Goal: Complete application form: Complete application form

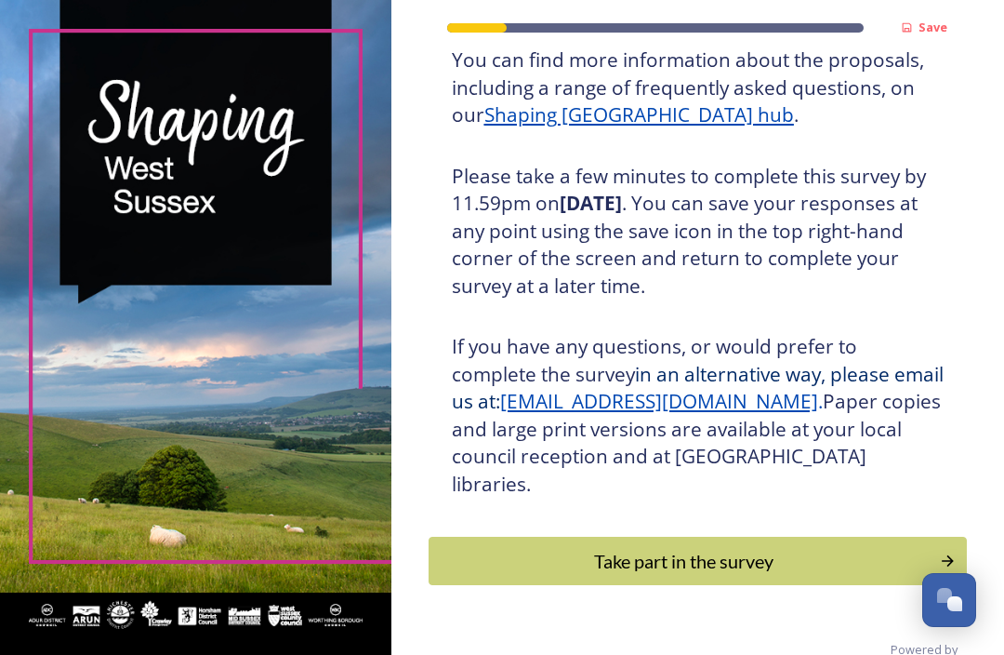
scroll to position [282, 0]
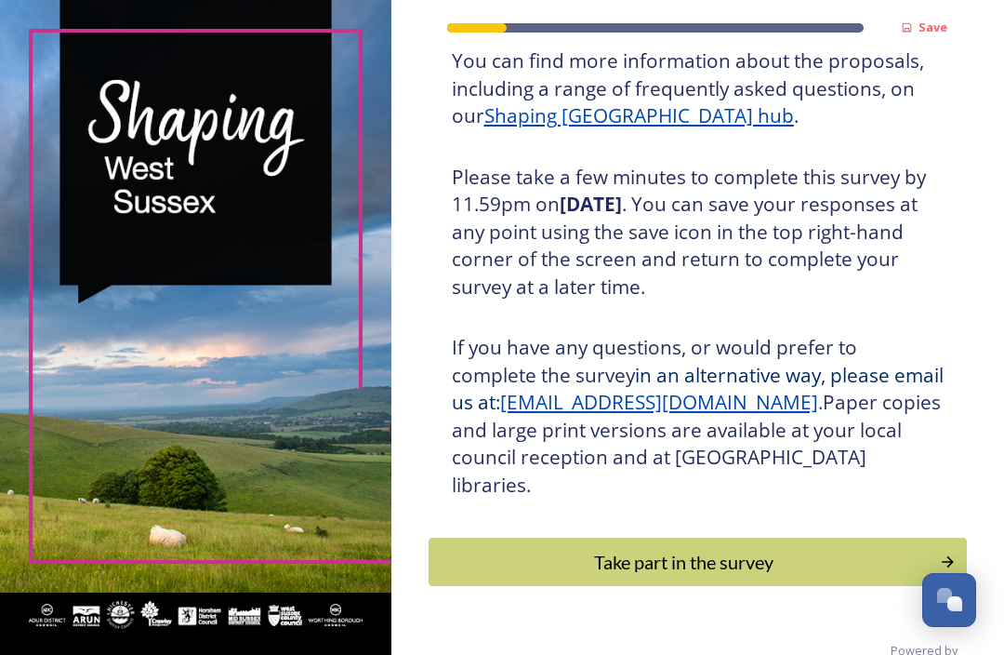
click at [922, 548] on div "Take part in the survey" at bounding box center [684, 562] width 491 height 28
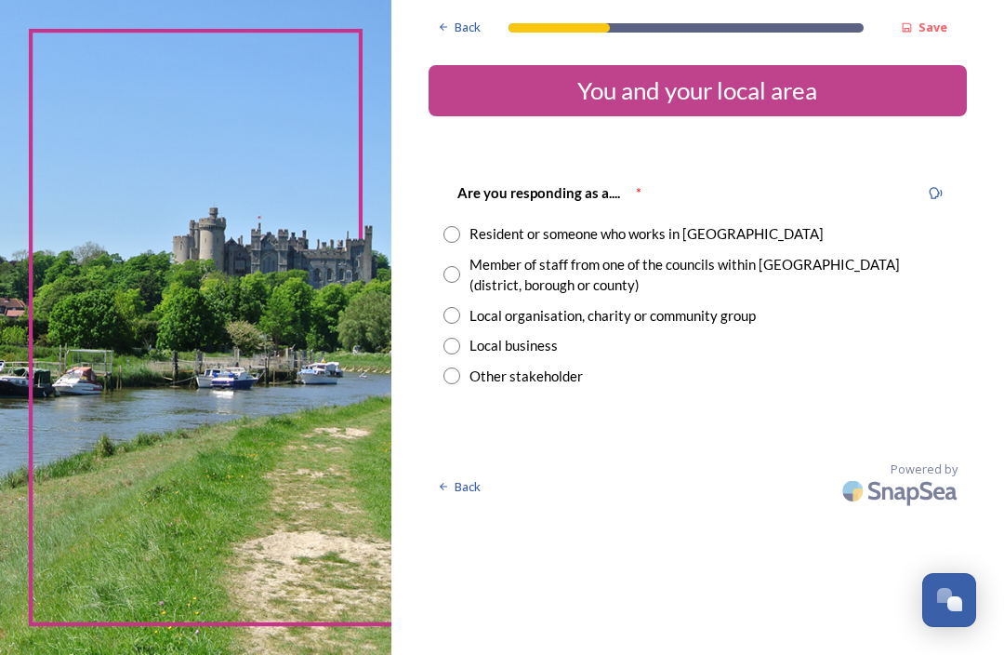
click at [472, 229] on div "Resident or someone who works in [GEOGRAPHIC_DATA]" at bounding box center [698, 233] width 509 height 21
radio input "true"
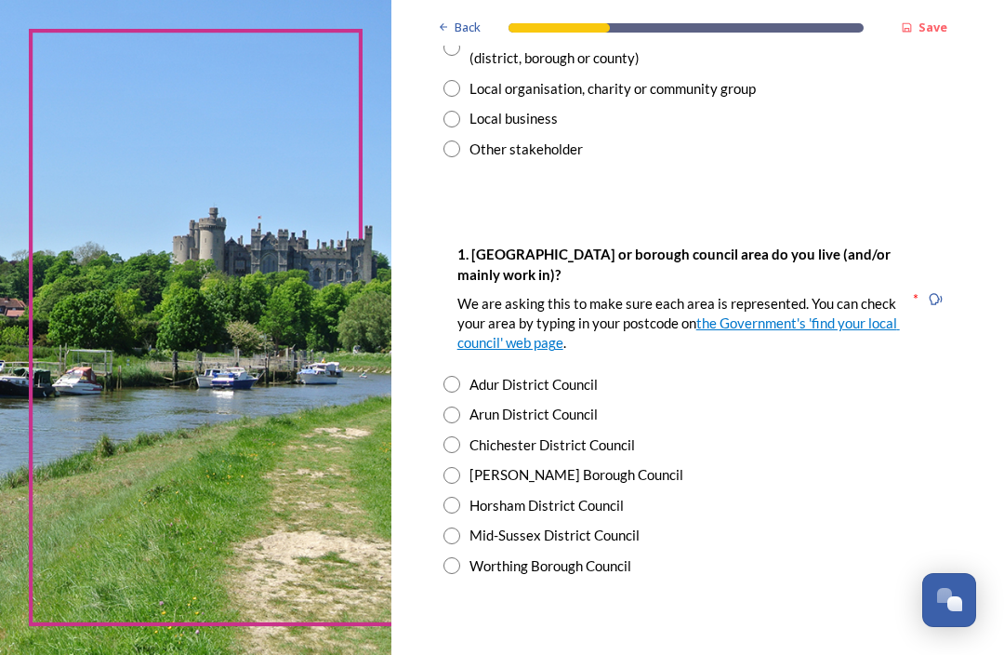
scroll to position [241, 0]
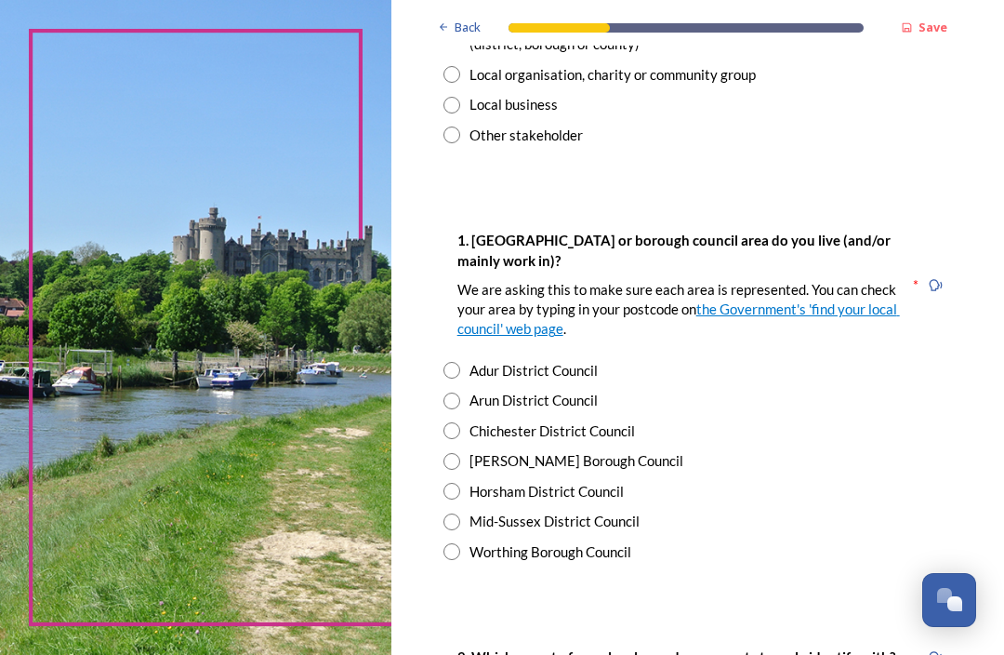
click at [460, 483] on input "radio" at bounding box center [452, 491] width 17 height 17
radio input "true"
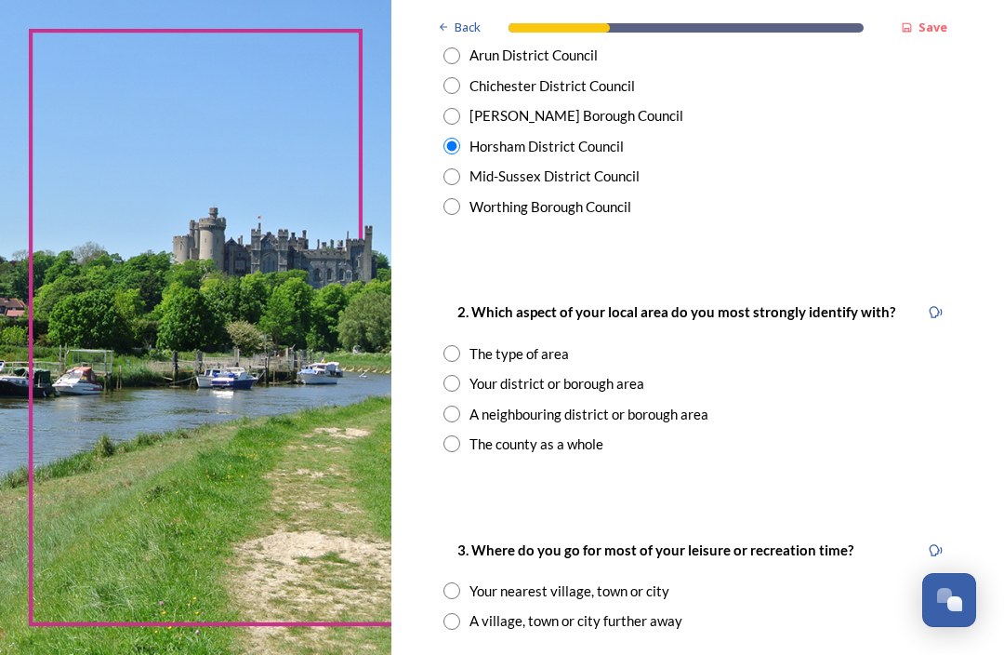
scroll to position [586, 0]
click at [460, 435] on input "radio" at bounding box center [452, 443] width 17 height 17
radio input "true"
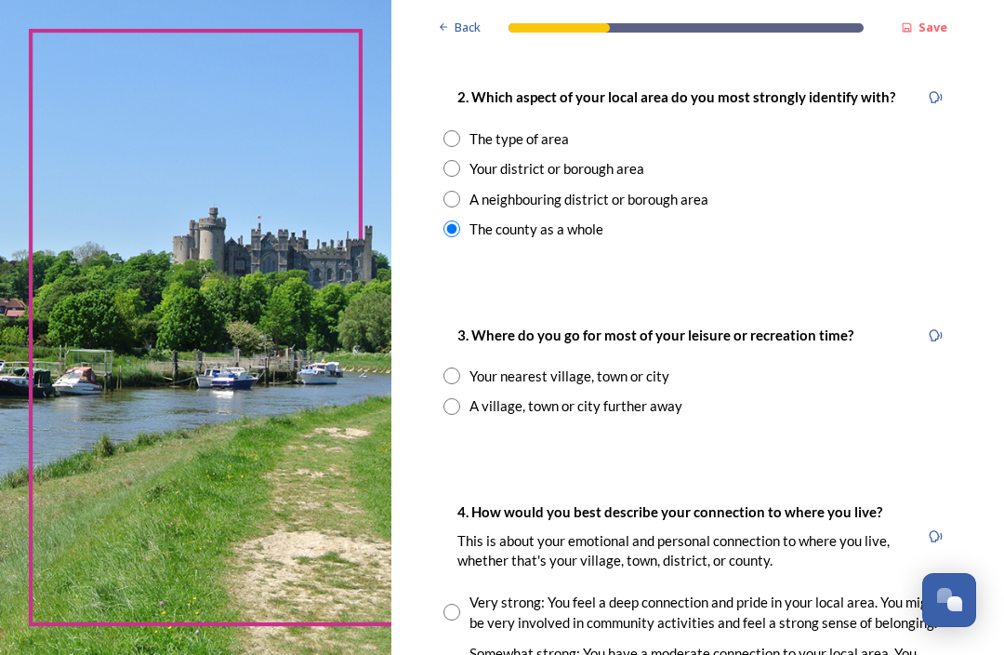
scroll to position [801, 0]
click at [460, 371] on input "radio" at bounding box center [452, 375] width 17 height 17
radio input "true"
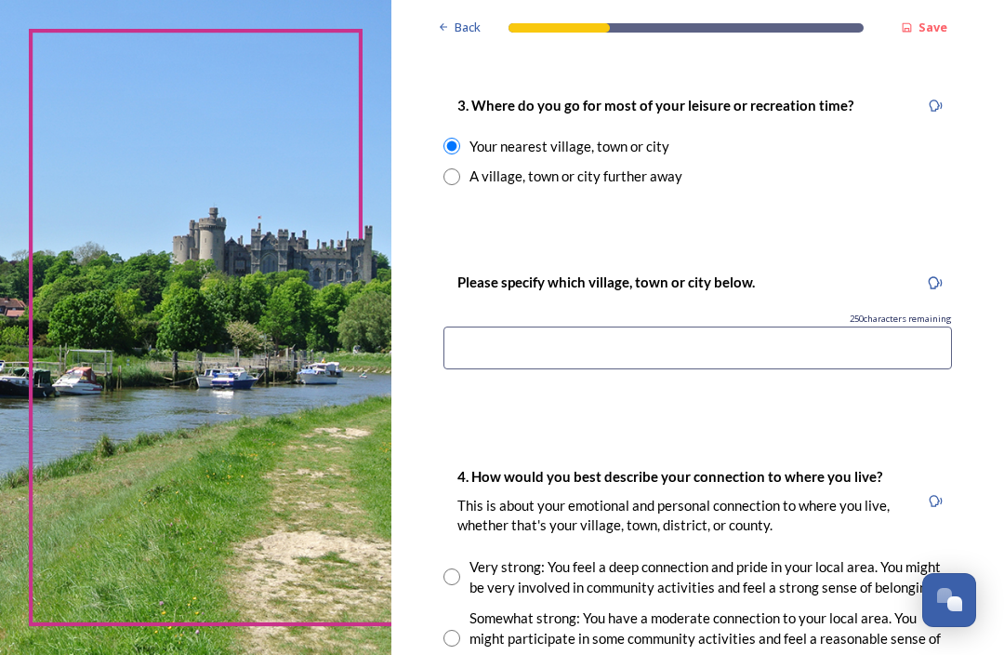
scroll to position [1030, 0]
click at [510, 337] on input at bounding box center [698, 347] width 509 height 43
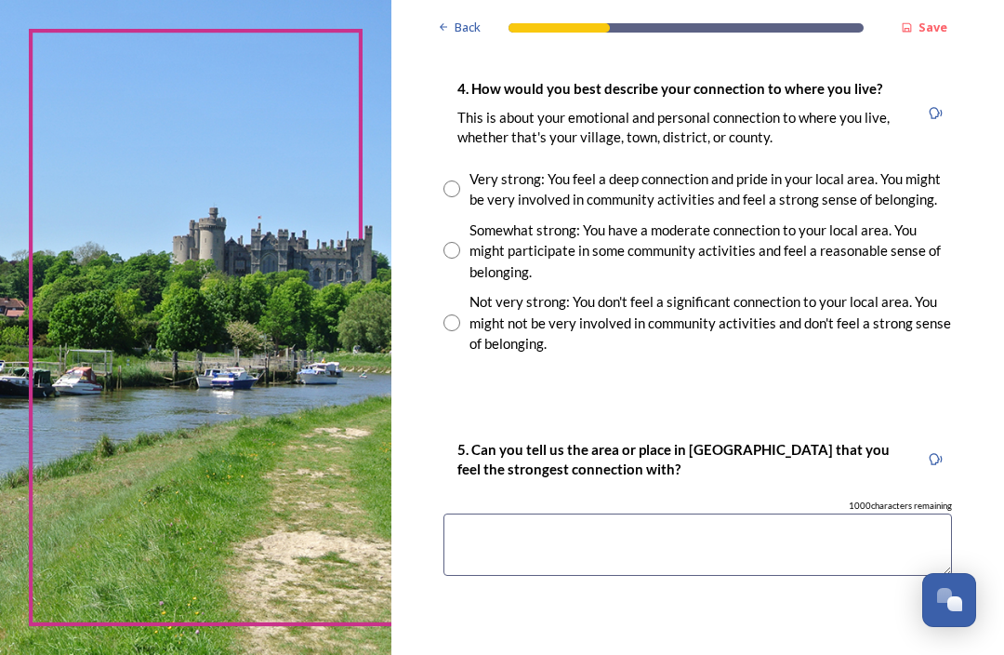
scroll to position [1420, 0]
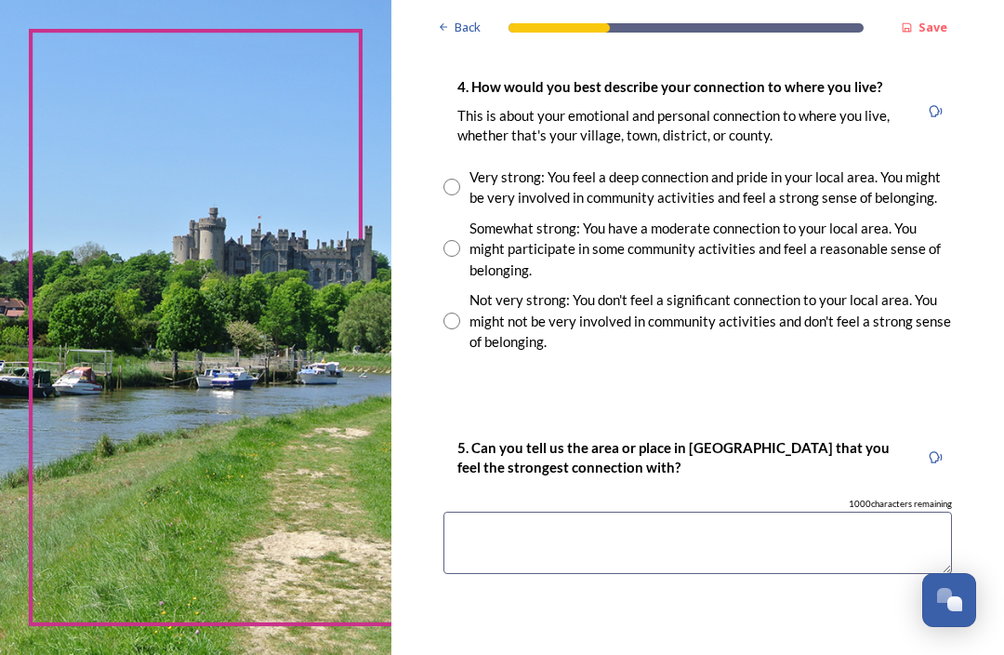
type input "Storrington"
click at [460, 312] on input "radio" at bounding box center [452, 320] width 17 height 17
radio input "true"
click at [532, 519] on textarea at bounding box center [698, 542] width 509 height 62
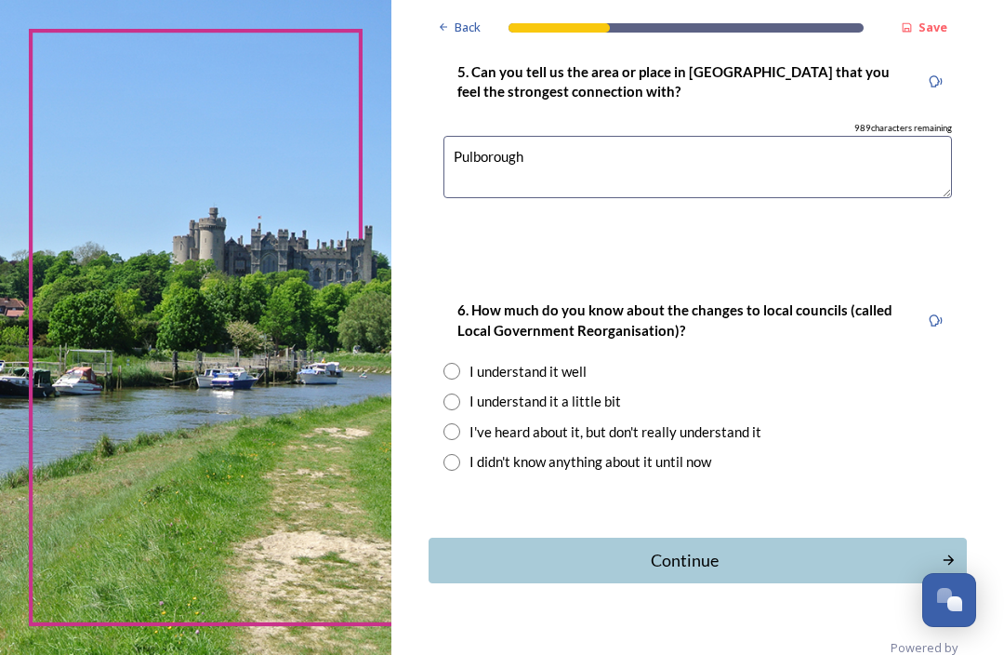
scroll to position [1795, 0]
type textarea "Pulborough"
click at [460, 393] on input "radio" at bounding box center [452, 401] width 17 height 17
radio input "true"
click at [699, 548] on div "Continue" at bounding box center [685, 560] width 493 height 25
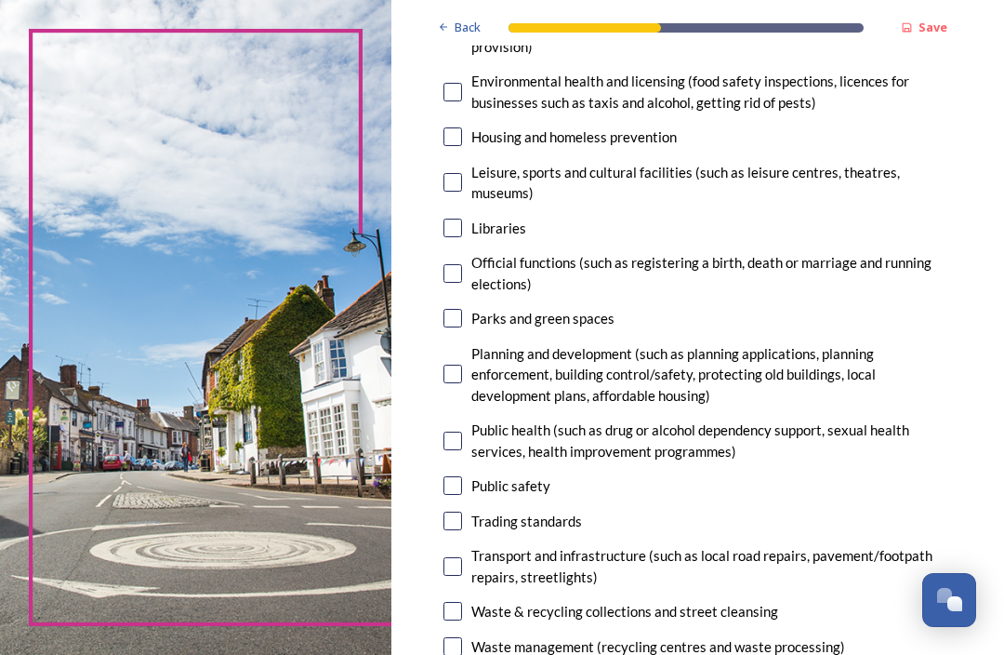
scroll to position [510, 0]
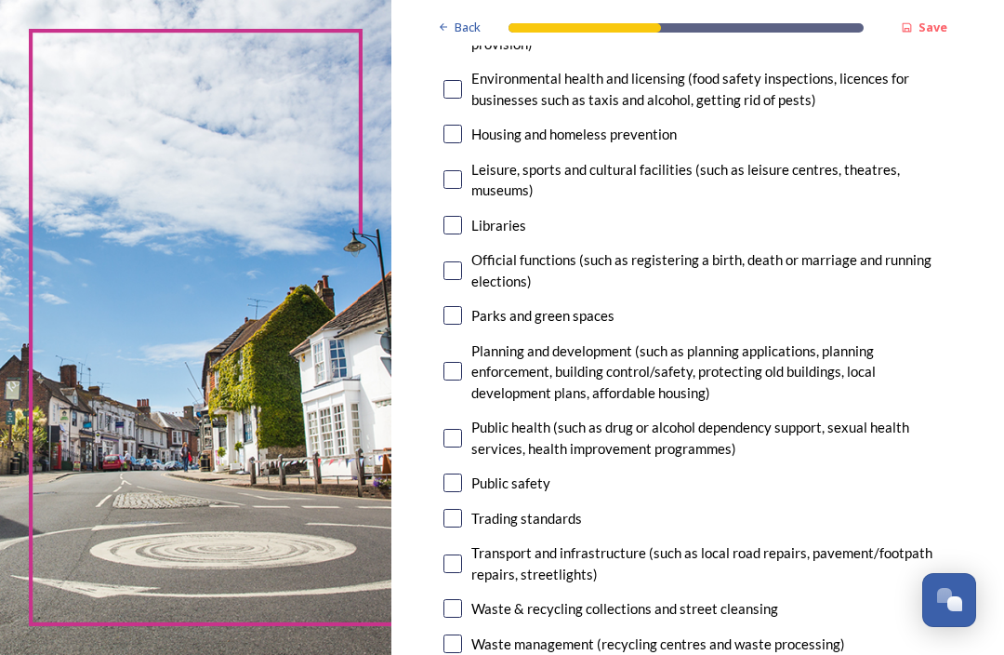
click at [462, 363] on input "checkbox" at bounding box center [453, 371] width 19 height 19
checkbox input "true"
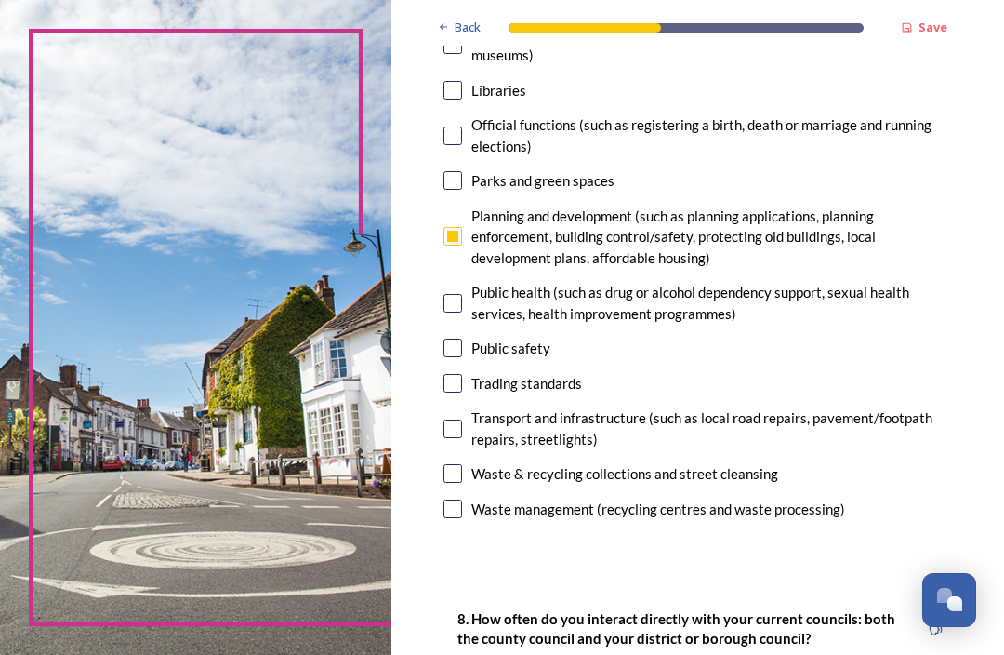
scroll to position [644, 0]
click at [478, 410] on div "Transport and infrastructure (such as local road repairs, pavement/footpath rep…" at bounding box center [698, 428] width 509 height 42
checkbox input "true"
click at [462, 464] on input "checkbox" at bounding box center [453, 473] width 19 height 19
checkbox input "true"
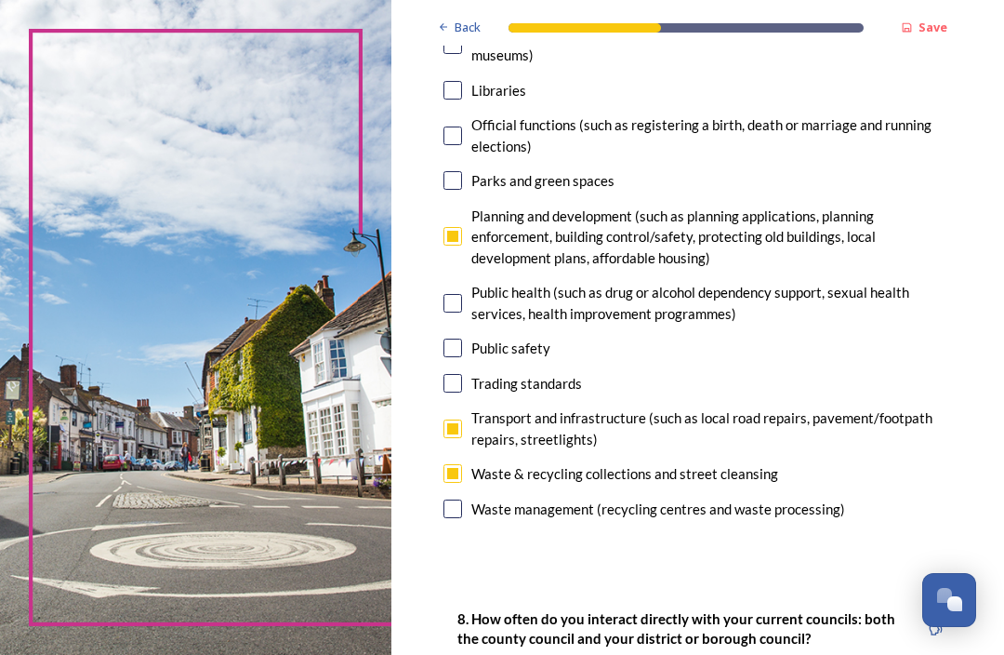
click at [462, 499] on input "checkbox" at bounding box center [453, 508] width 19 height 19
checkbox input "true"
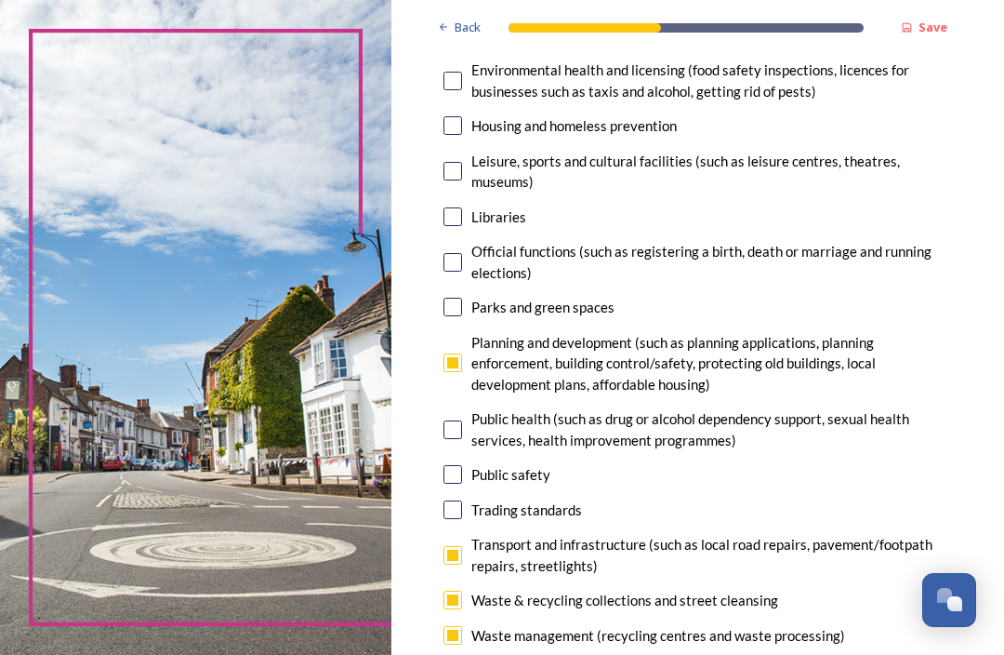
scroll to position [536, 0]
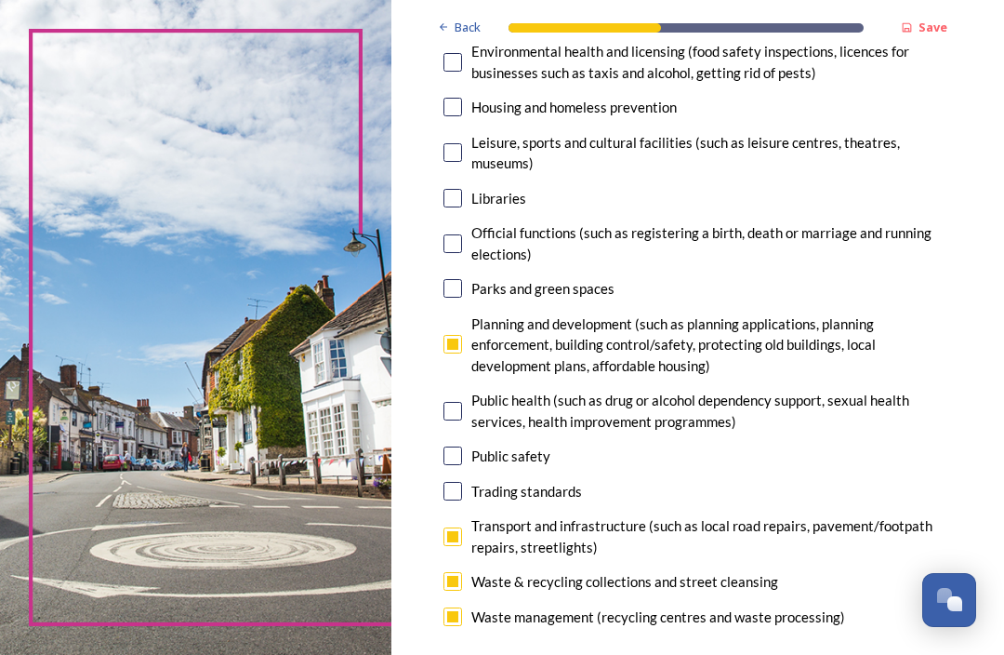
click at [462, 284] on input "checkbox" at bounding box center [453, 288] width 19 height 19
checkbox input "true"
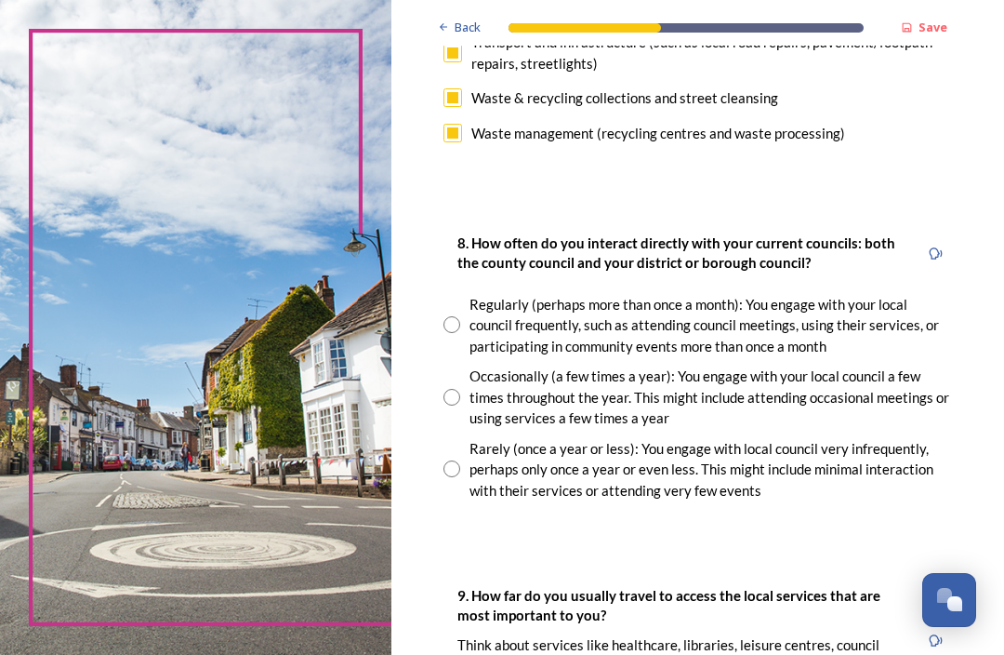
scroll to position [1020, 0]
click at [460, 460] on input "radio" at bounding box center [452, 468] width 17 height 17
radio input "true"
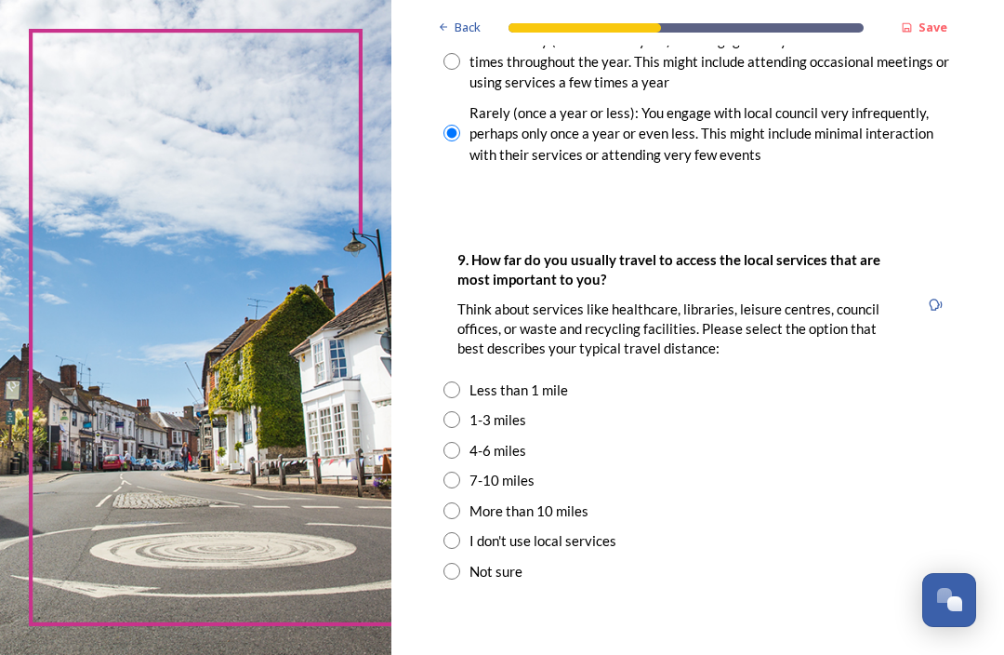
scroll to position [1356, 0]
click at [460, 442] on input "radio" at bounding box center [452, 450] width 17 height 17
radio input "true"
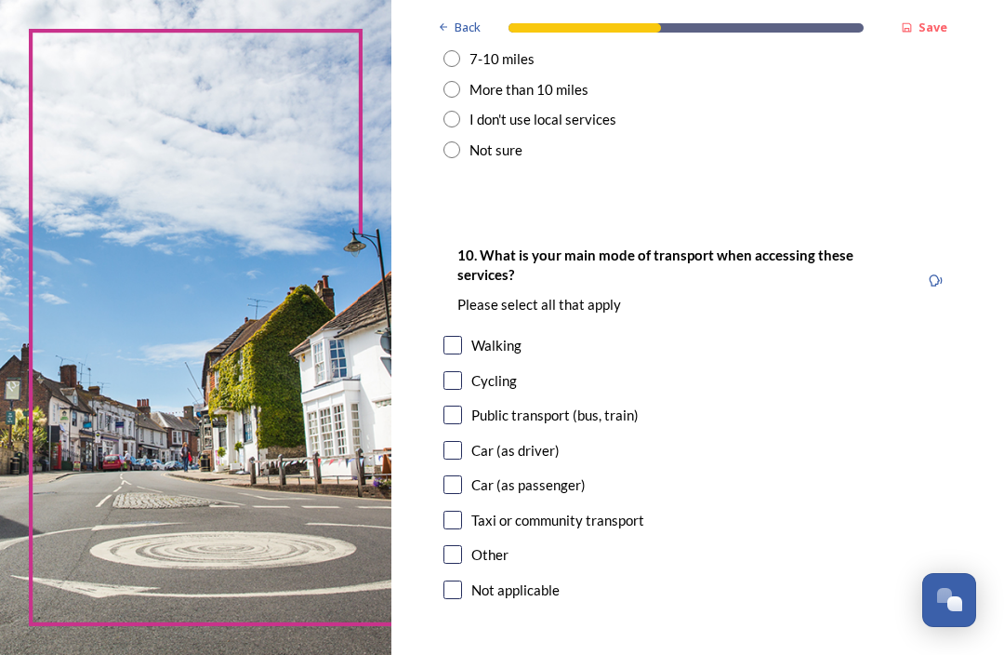
scroll to position [1777, 0]
click at [462, 441] on input "checkbox" at bounding box center [453, 450] width 19 height 19
checkbox input "true"
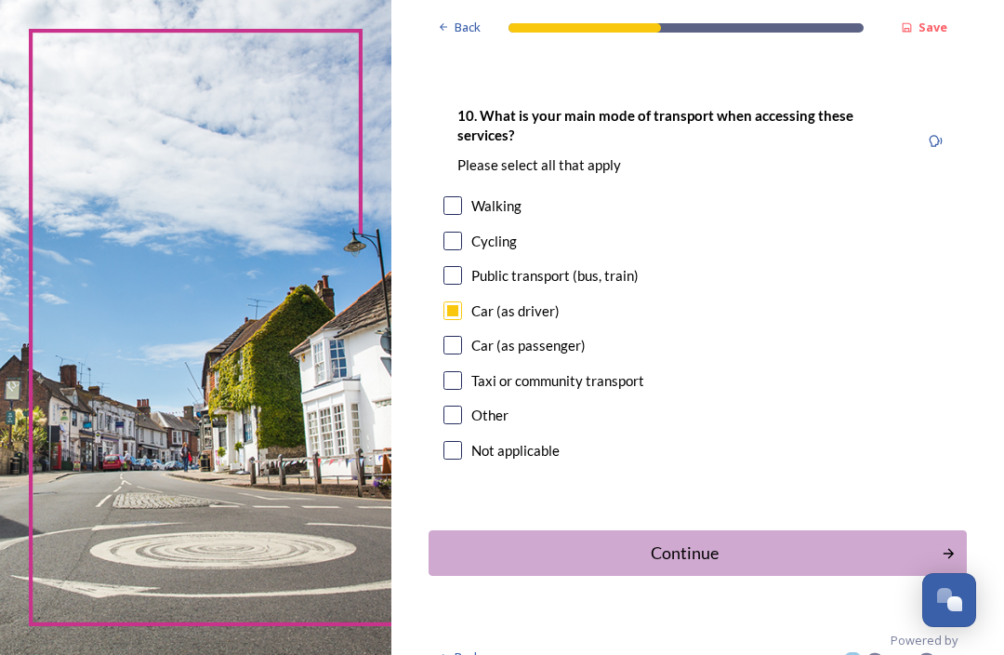
scroll to position [1915, 0]
click at [699, 541] on div "Continue" at bounding box center [685, 553] width 493 height 25
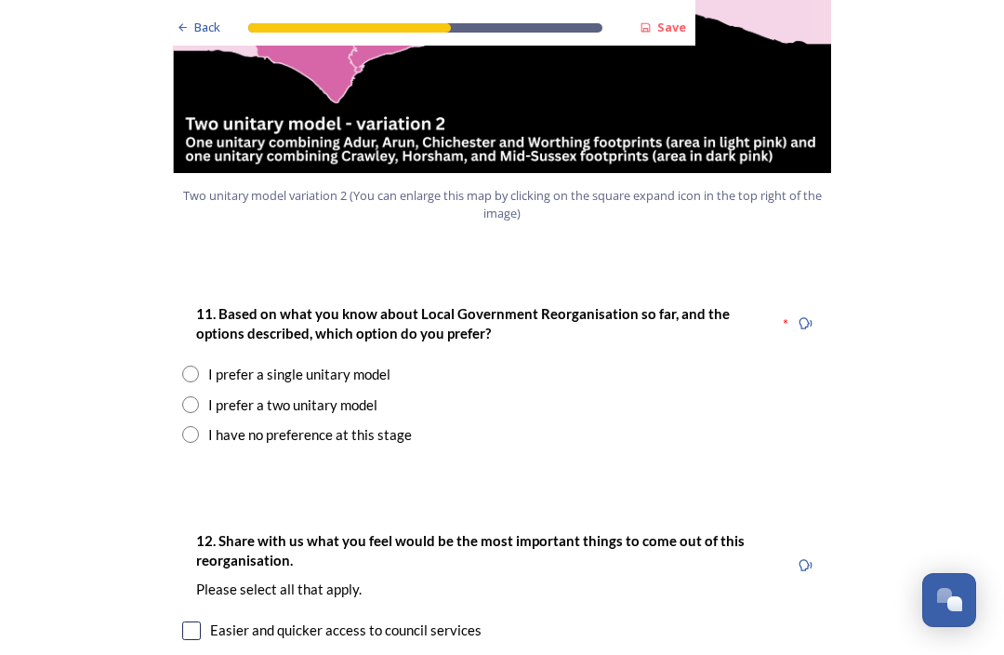
scroll to position [2300, 0]
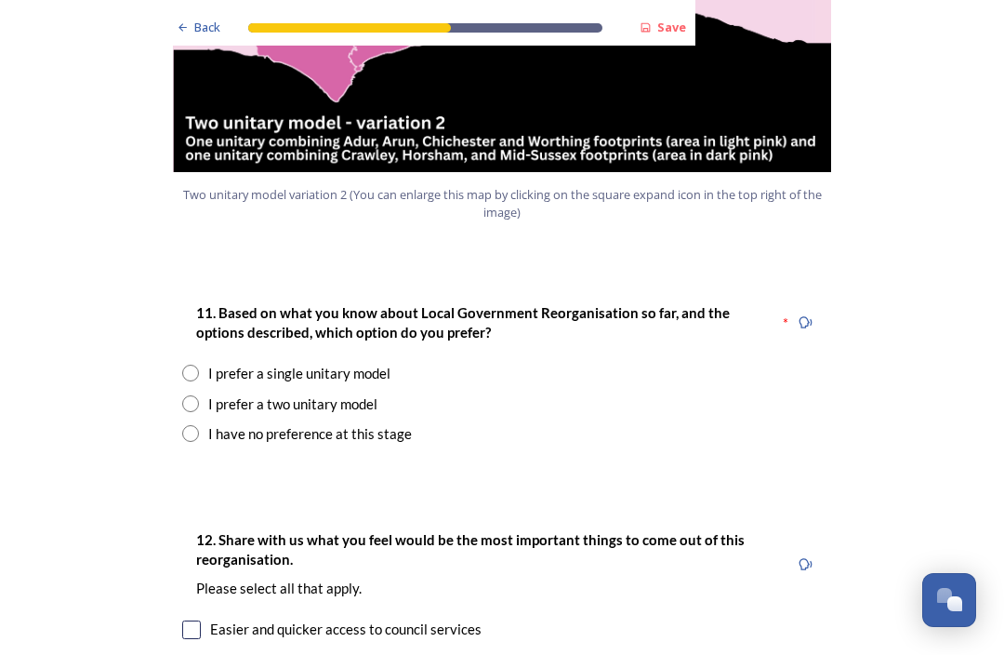
click at [188, 364] on input "radio" at bounding box center [190, 372] width 17 height 17
radio input "true"
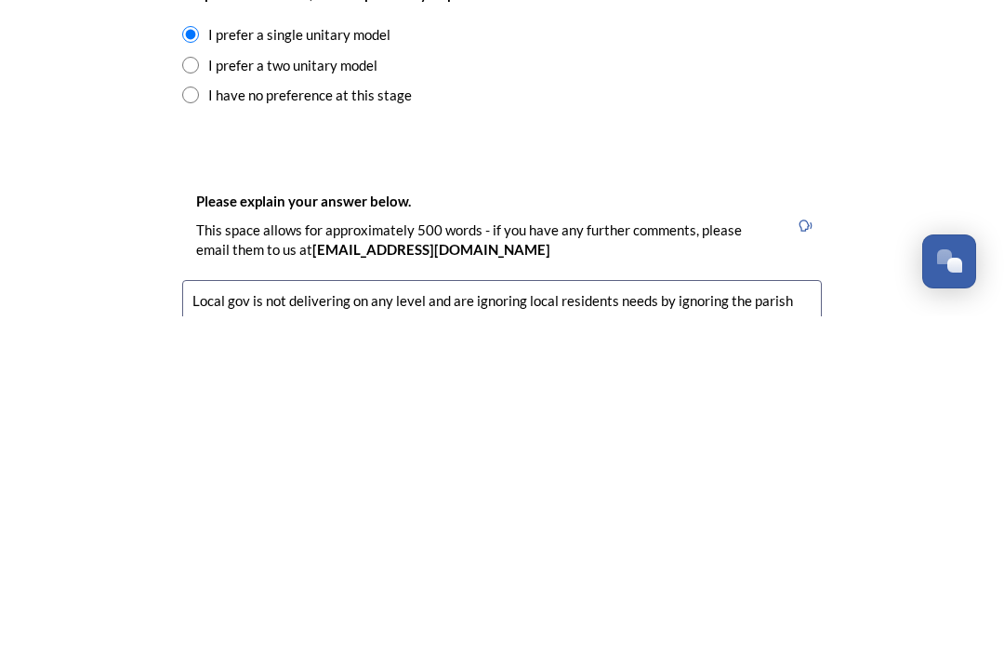
type textarea "Local gov is not delivering on any level and are ignoring local residents needs…"
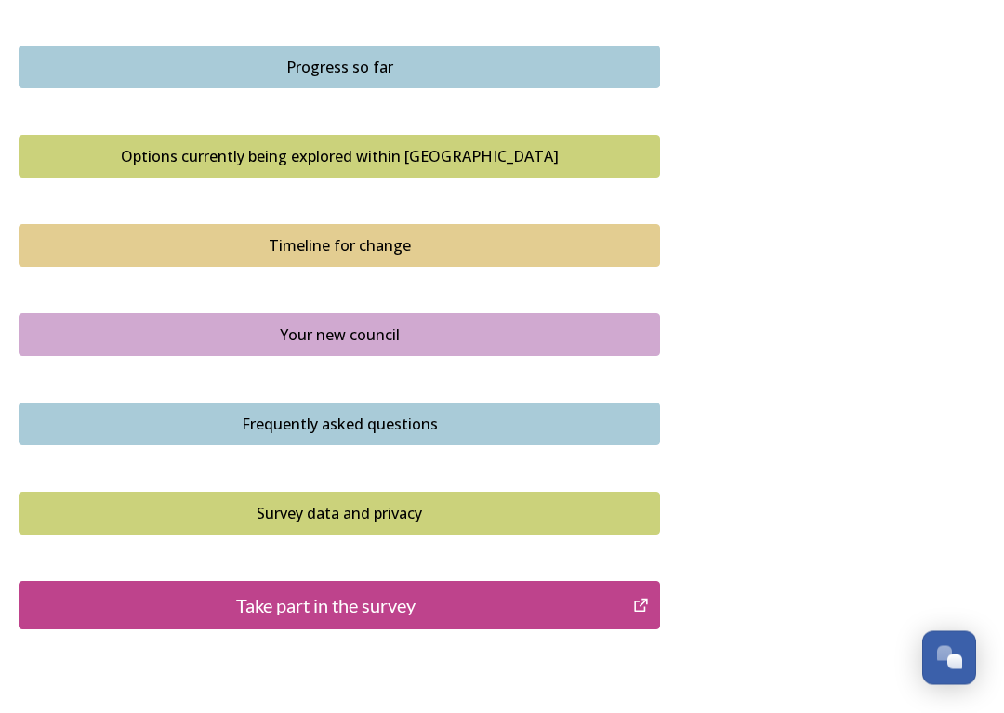
scroll to position [1158, 0]
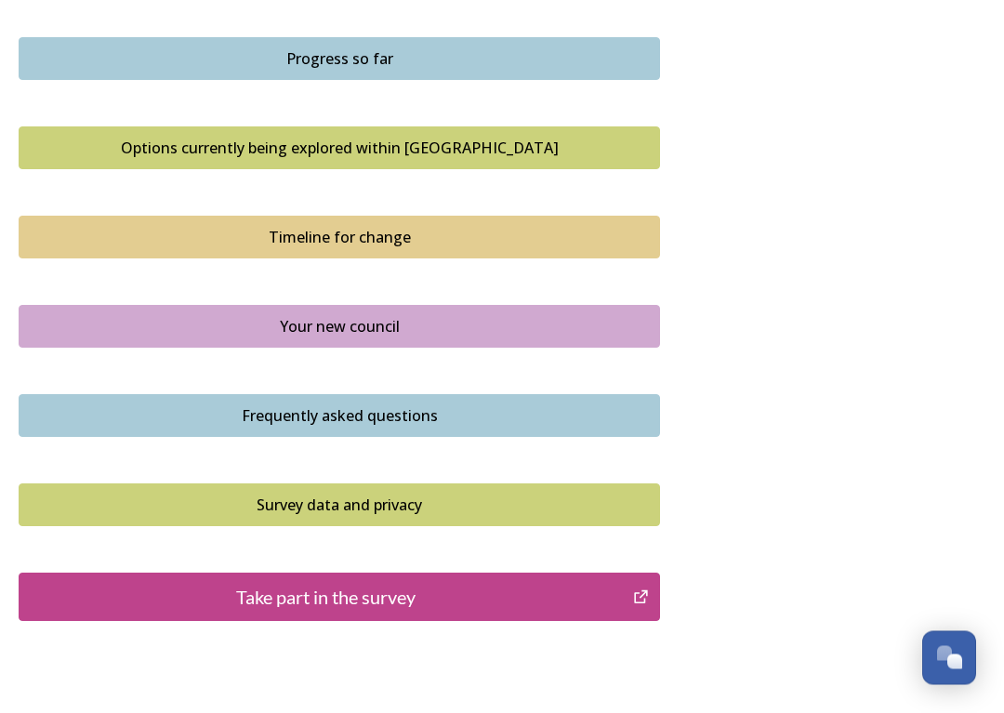
click at [374, 604] on div "Take part in the survey" at bounding box center [326, 598] width 594 height 28
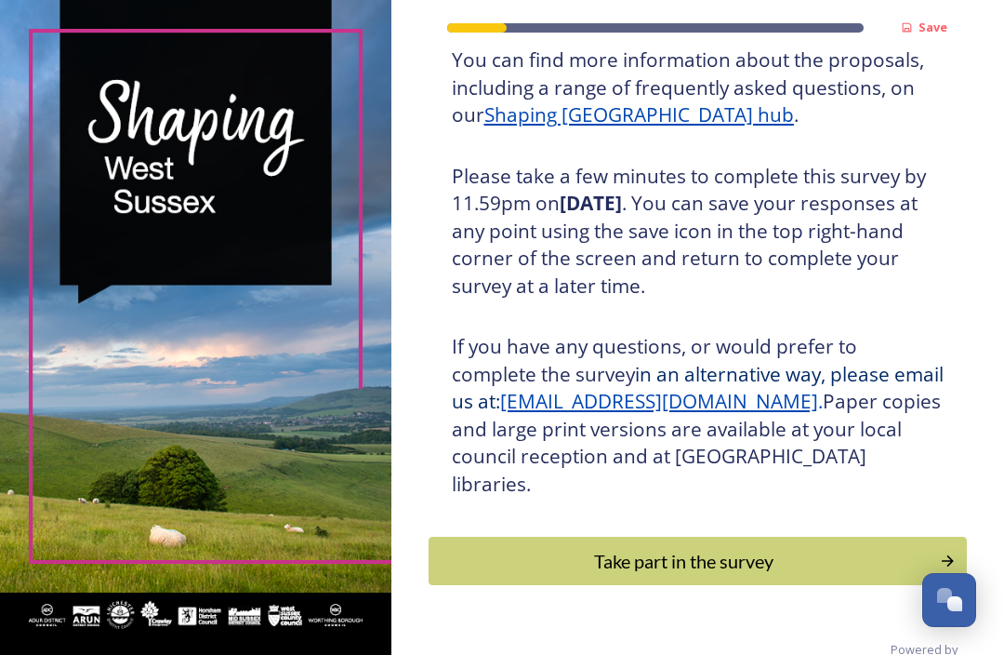
scroll to position [282, 0]
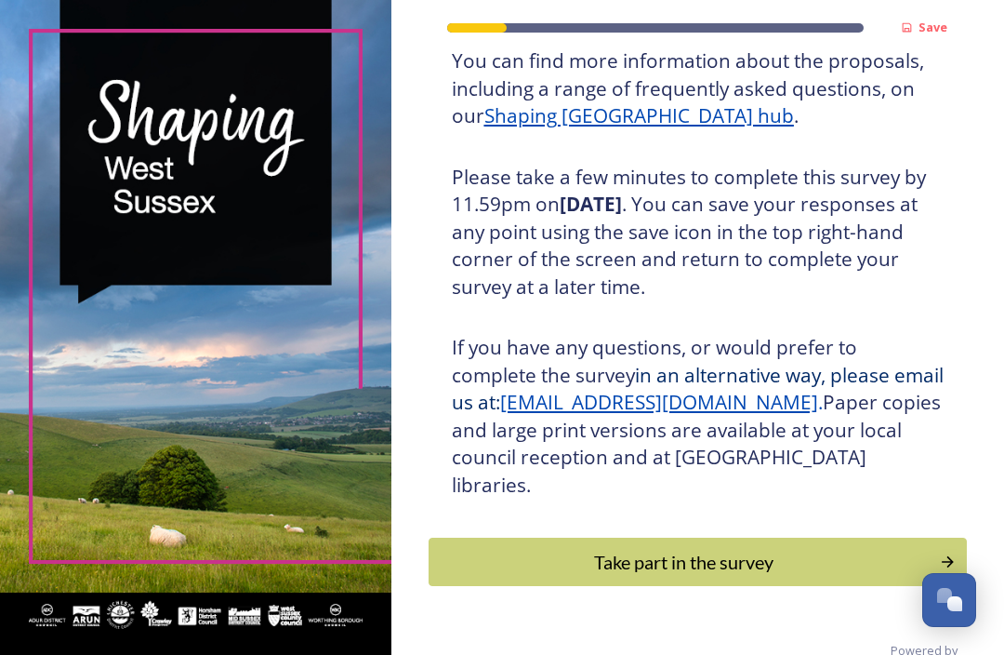
click at [932, 537] on button "Take part in the survey" at bounding box center [698, 561] width 538 height 48
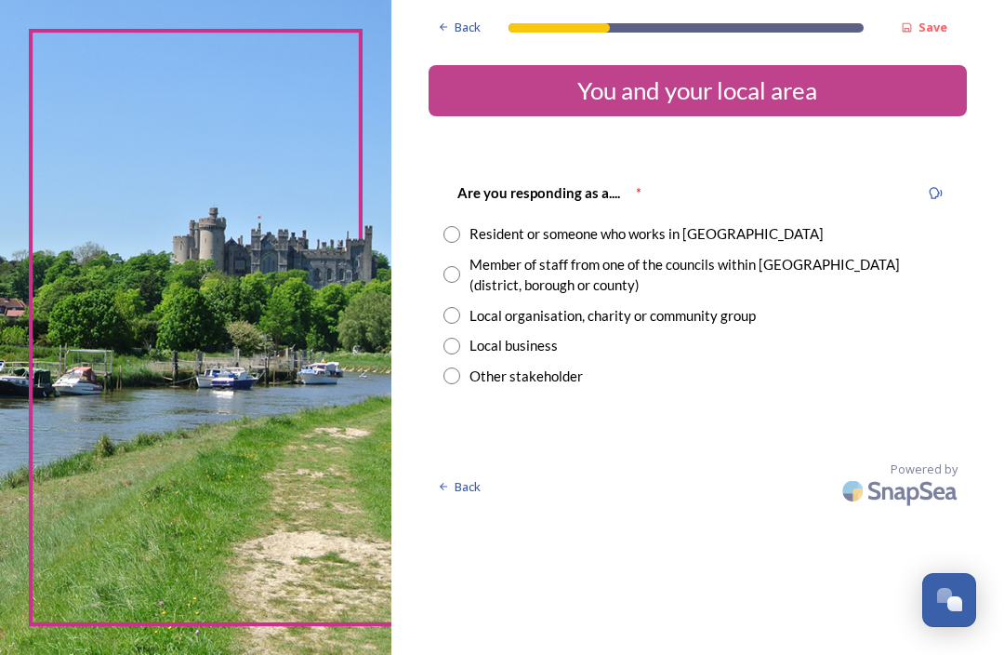
click at [460, 230] on input "radio" at bounding box center [452, 234] width 17 height 17
radio input "true"
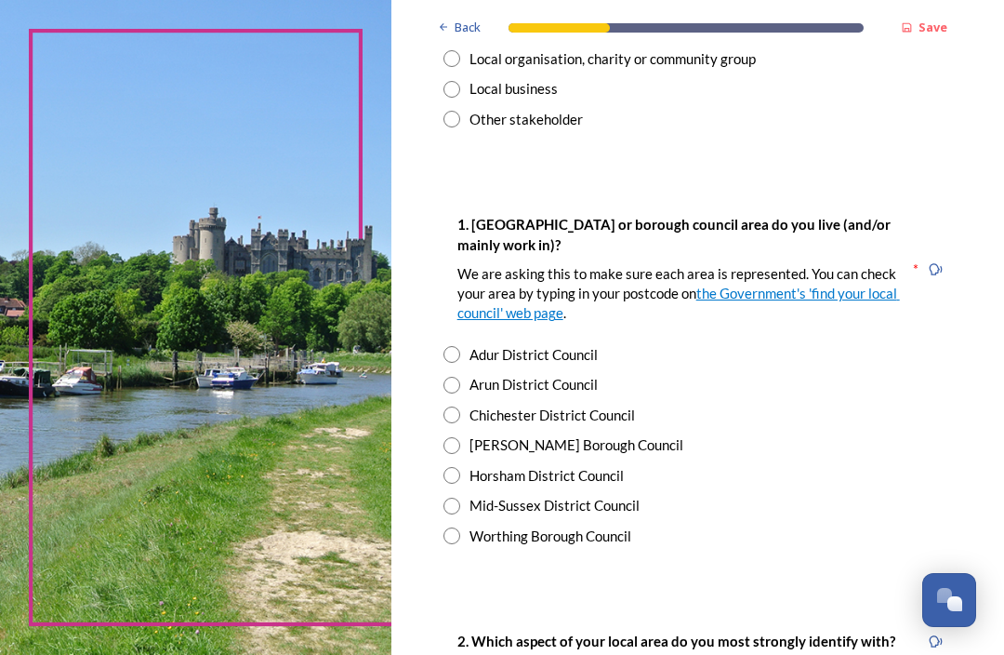
scroll to position [257, 0]
click at [476, 468] on div "Horsham District Council" at bounding box center [698, 475] width 509 height 21
radio input "true"
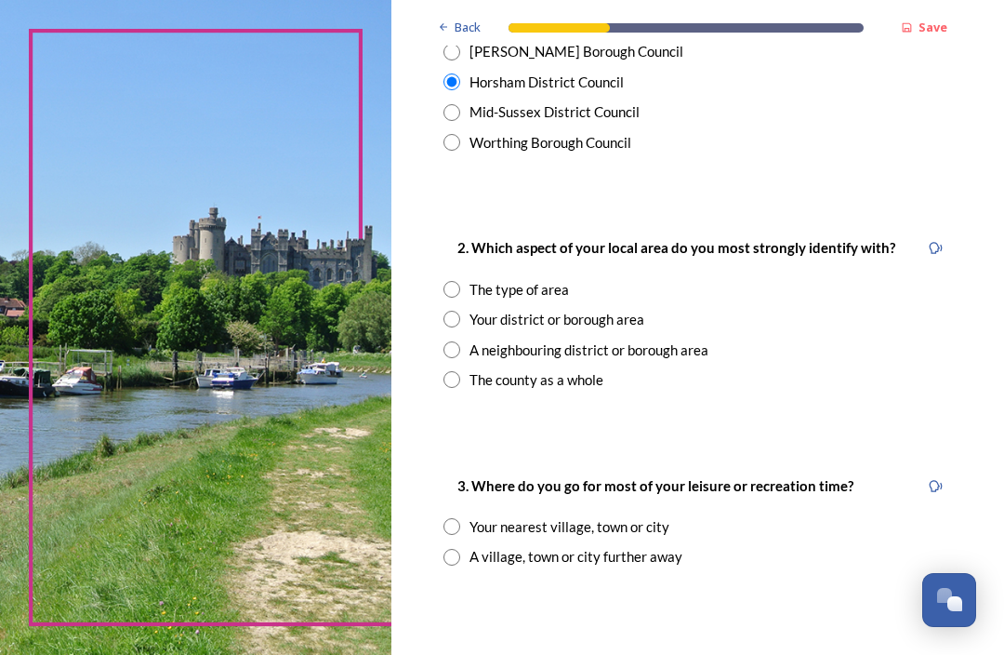
scroll to position [650, 0]
click at [479, 374] on div "The county as a whole" at bounding box center [698, 379] width 509 height 21
radio input "true"
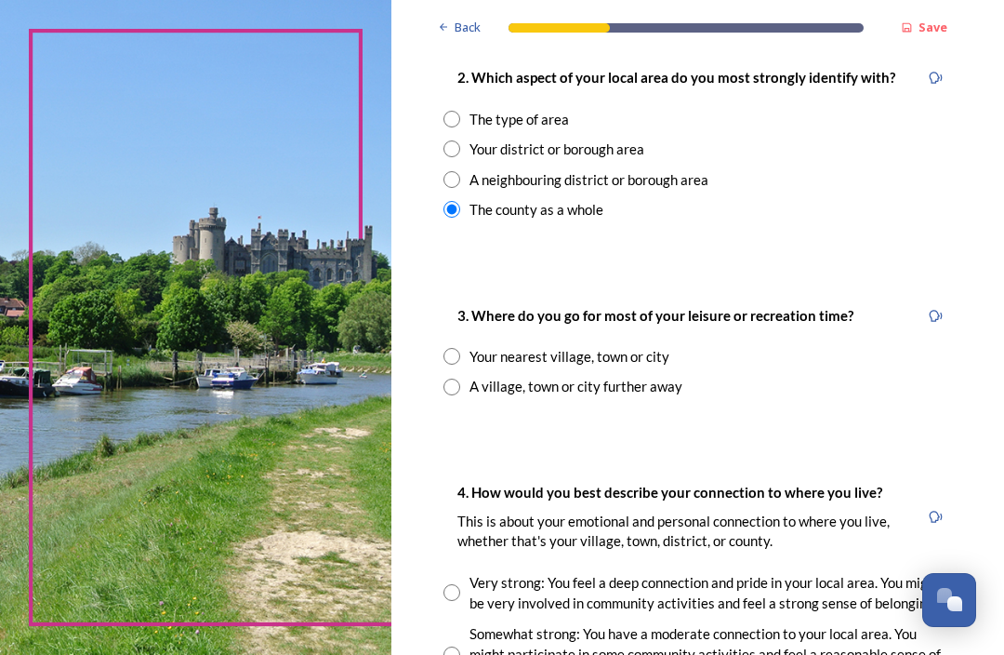
scroll to position [820, 0]
click at [460, 348] on input "radio" at bounding box center [452, 356] width 17 height 17
radio input "true"
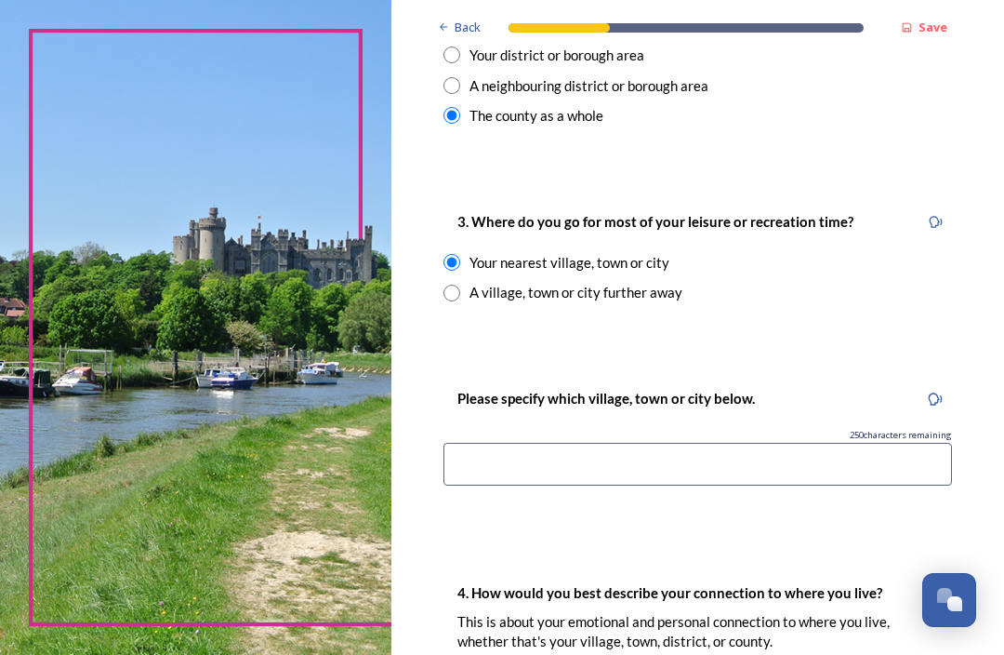
scroll to position [917, 0]
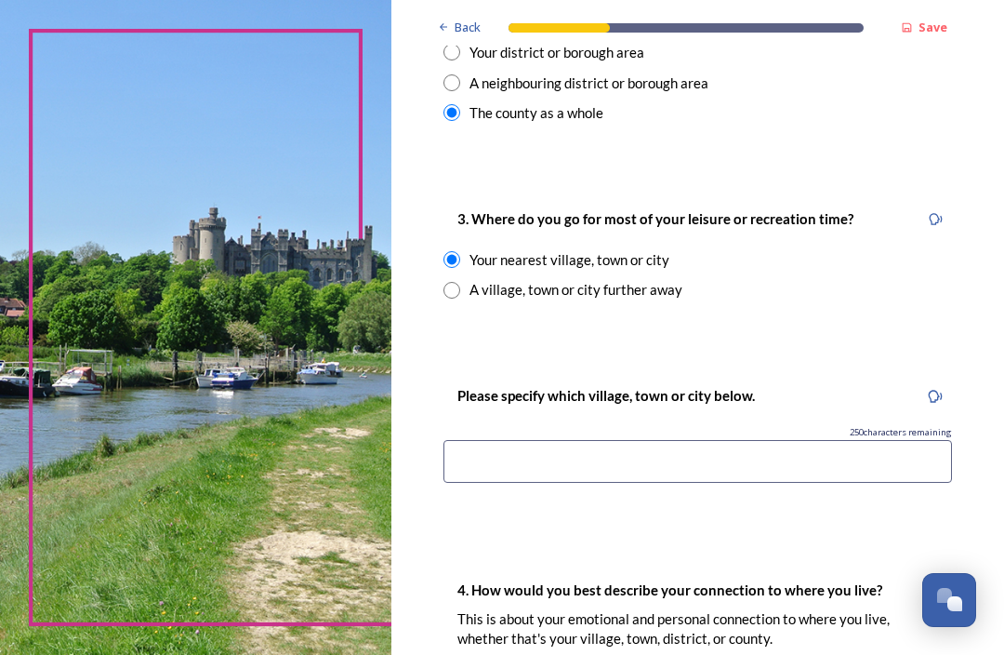
click at [726, 446] on input at bounding box center [698, 461] width 509 height 43
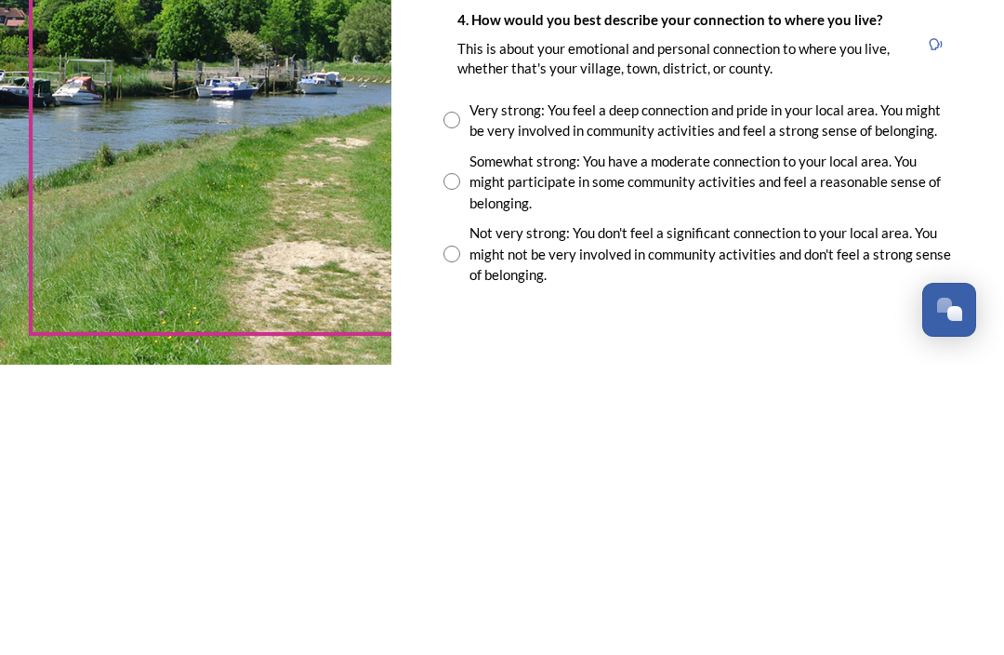
scroll to position [1197, 0]
type input "Storrington"
click at [467, 512] on div "Not very strong: You don't feel a significant connection to your local area. Yo…" at bounding box center [698, 543] width 509 height 63
radio input "true"
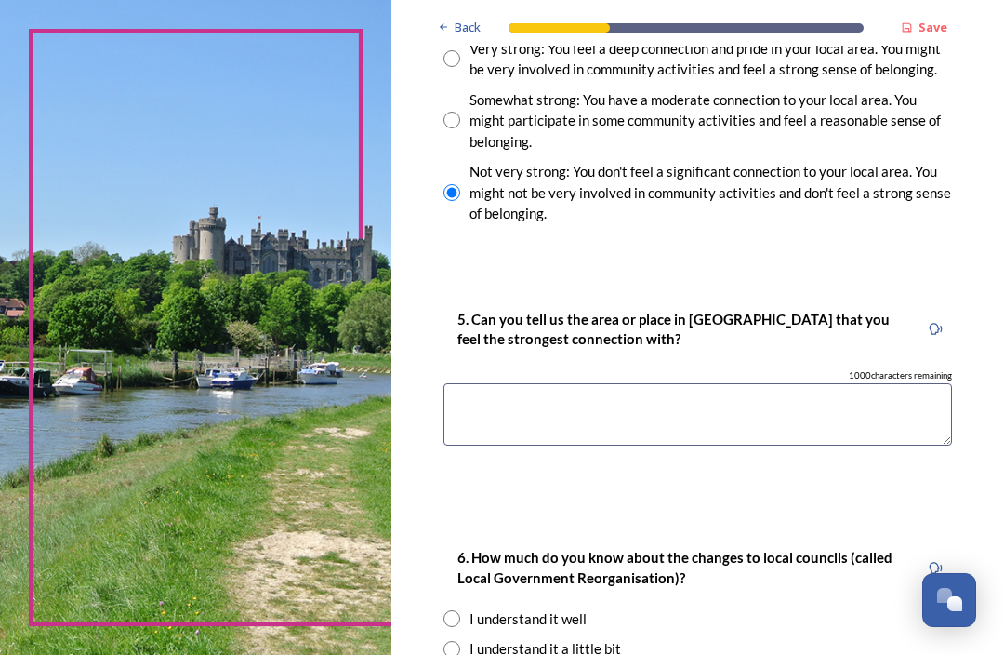
scroll to position [1549, 0]
click at [667, 383] on textarea at bounding box center [698, 413] width 509 height 62
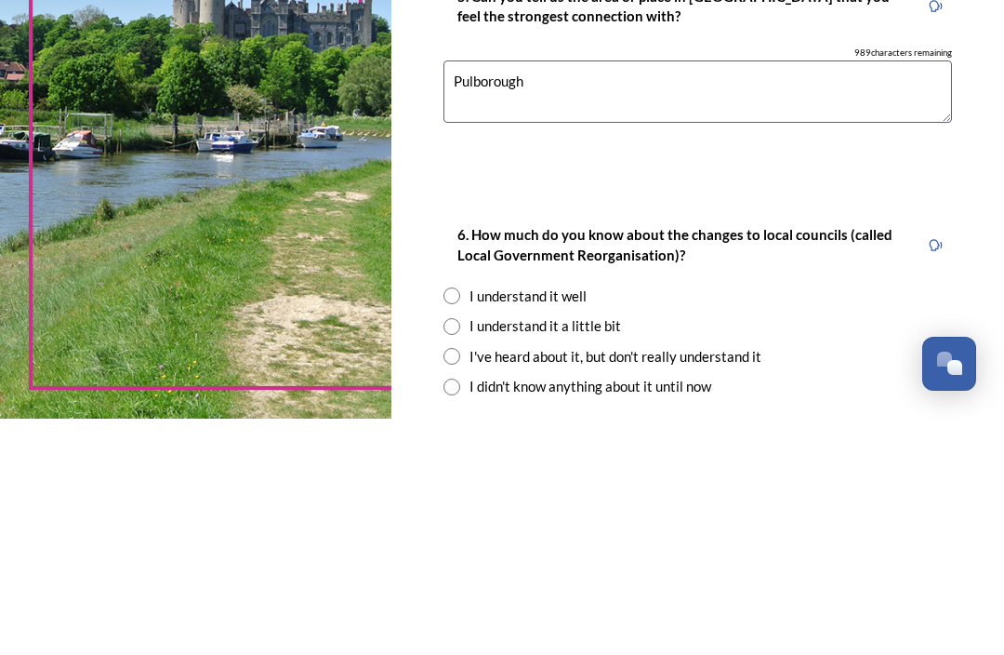
scroll to position [1636, 0]
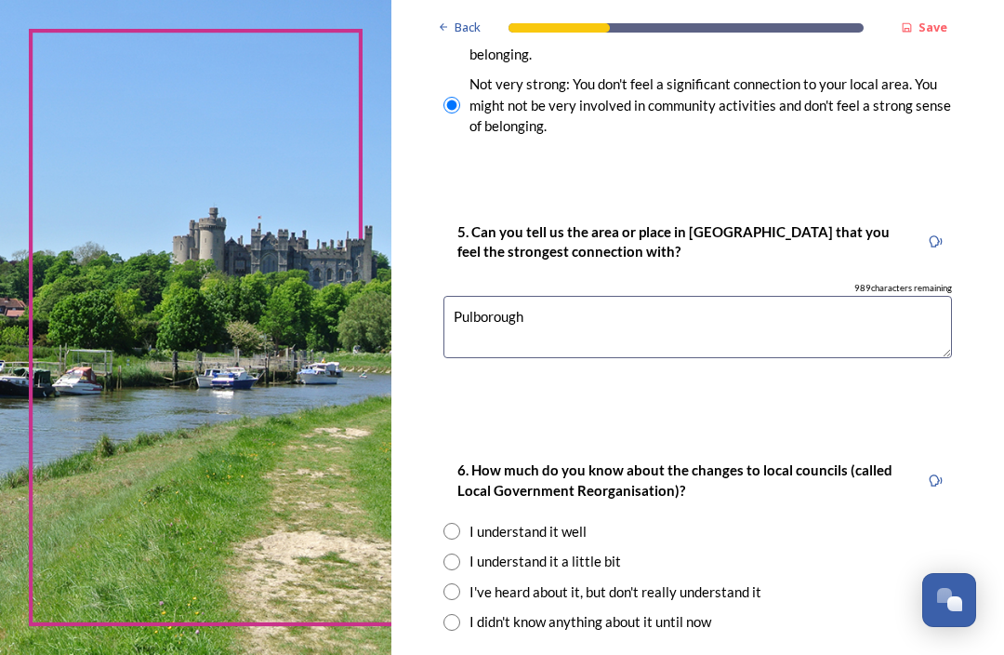
type textarea "Pulborough"
click at [460, 553] on input "radio" at bounding box center [452, 561] width 17 height 17
radio input "true"
click at [940, 24] on strong "Save" at bounding box center [933, 27] width 29 height 17
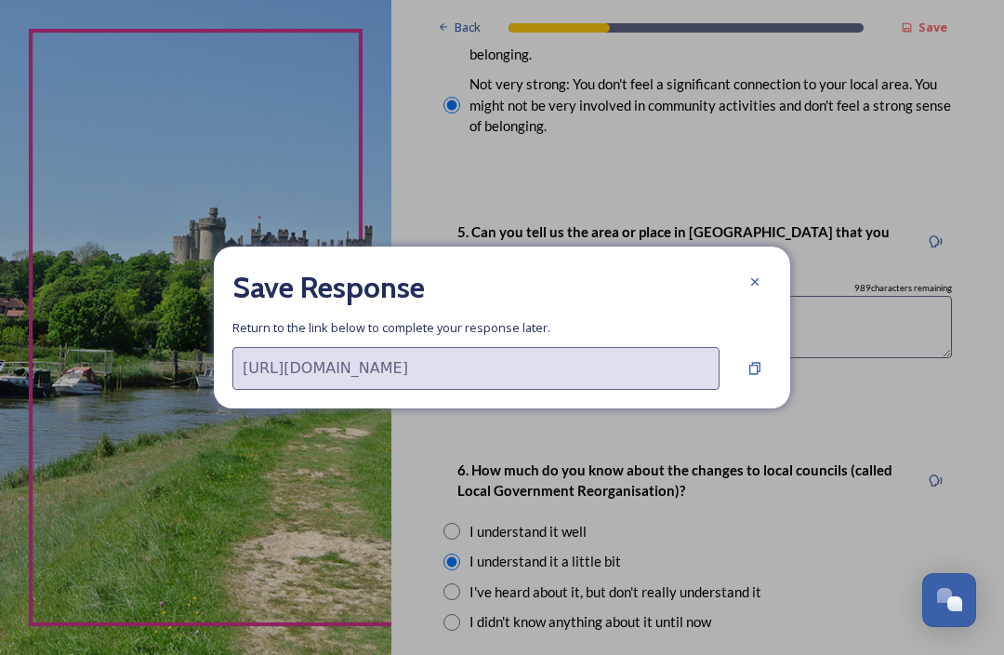
click at [759, 277] on icon at bounding box center [755, 281] width 15 height 15
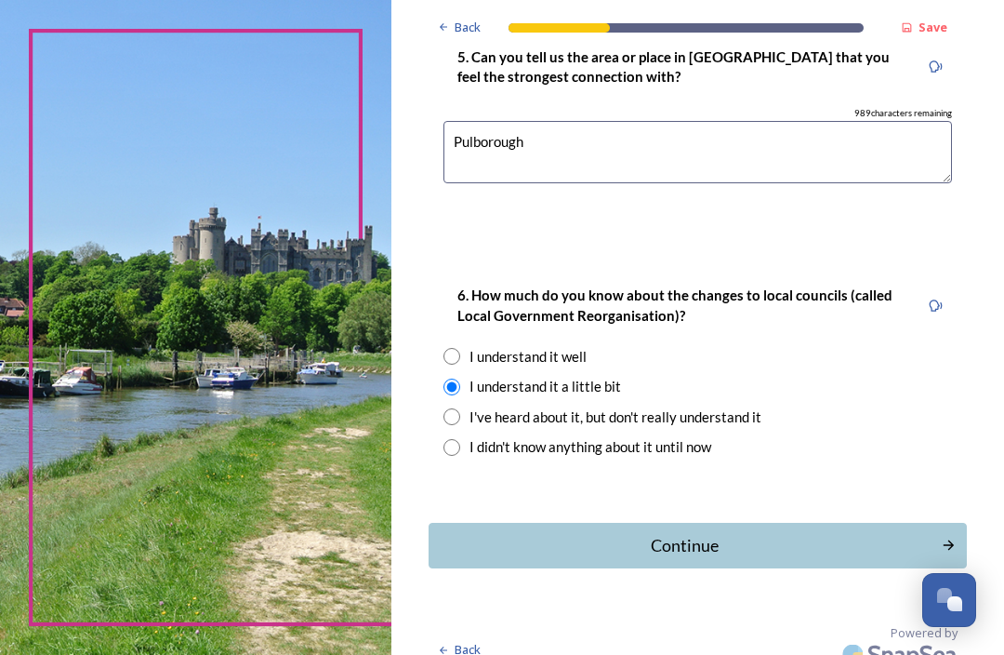
scroll to position [1809, 0]
click at [717, 523] on button "Continue" at bounding box center [698, 546] width 538 height 46
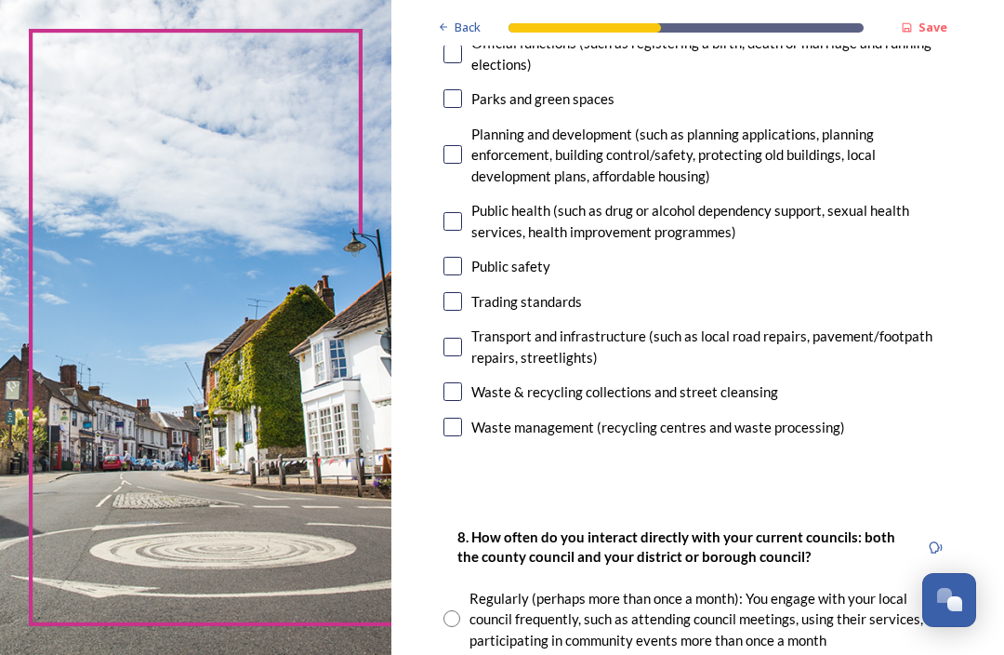
scroll to position [726, 0]
click at [462, 417] on input "checkbox" at bounding box center [453, 426] width 19 height 19
checkbox input "true"
click at [479, 381] on div "Waste & recycling collections and street cleansing" at bounding box center [698, 391] width 509 height 21
checkbox input "true"
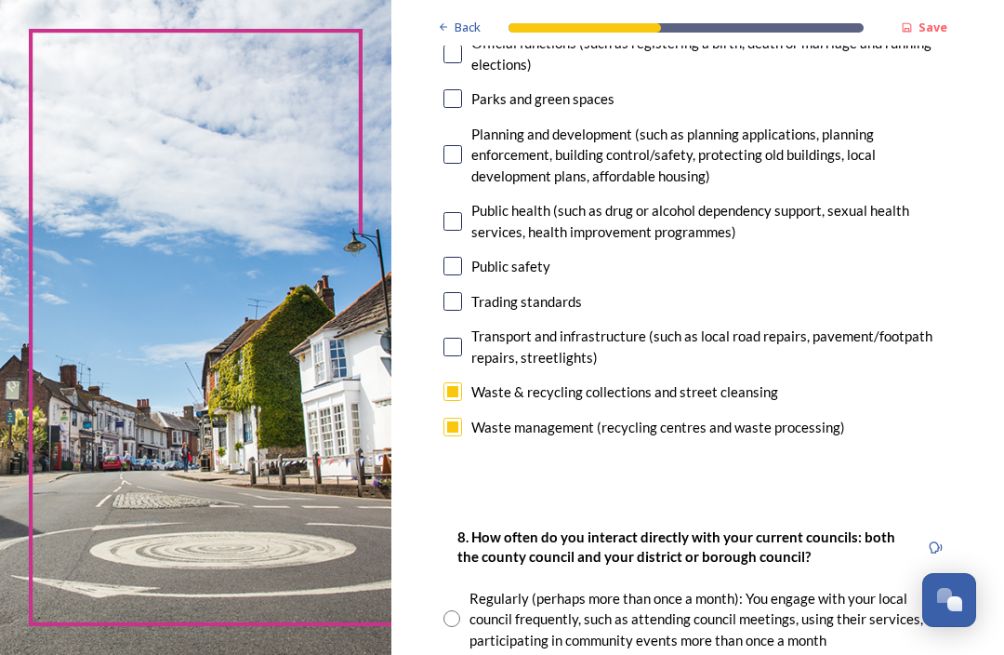
click at [462, 338] on input "checkbox" at bounding box center [453, 347] width 19 height 19
checkbox input "true"
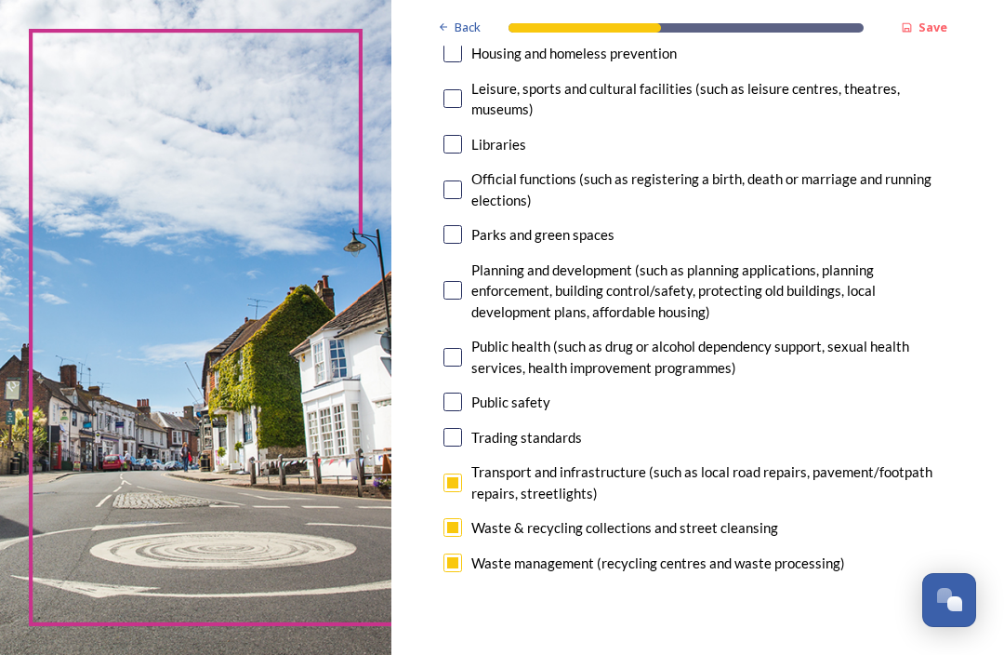
scroll to position [590, 0]
click at [462, 225] on input "checkbox" at bounding box center [453, 234] width 19 height 19
checkbox input "true"
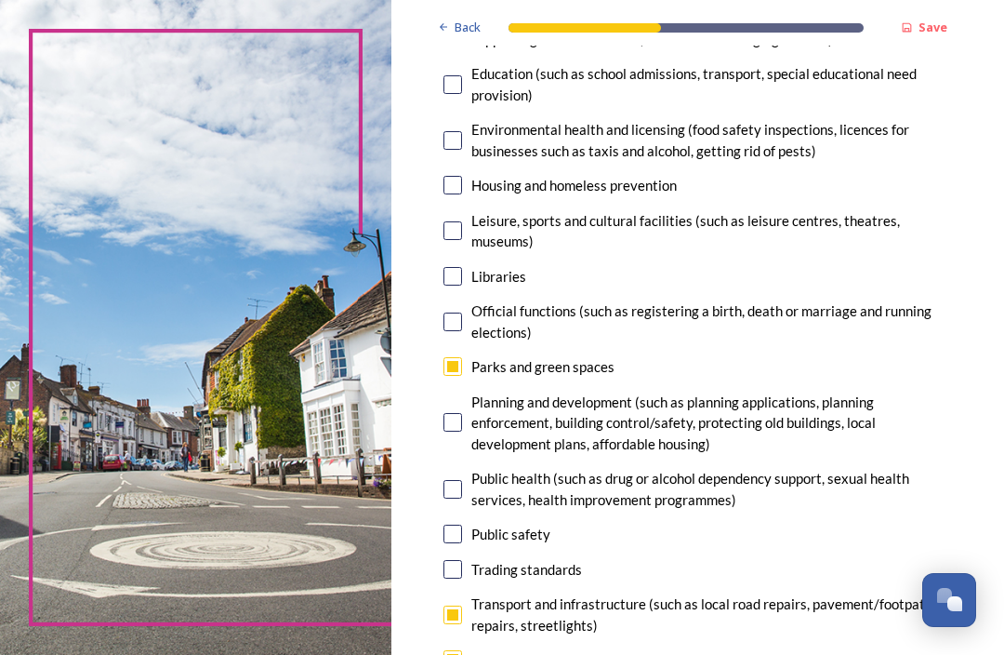
scroll to position [462, 0]
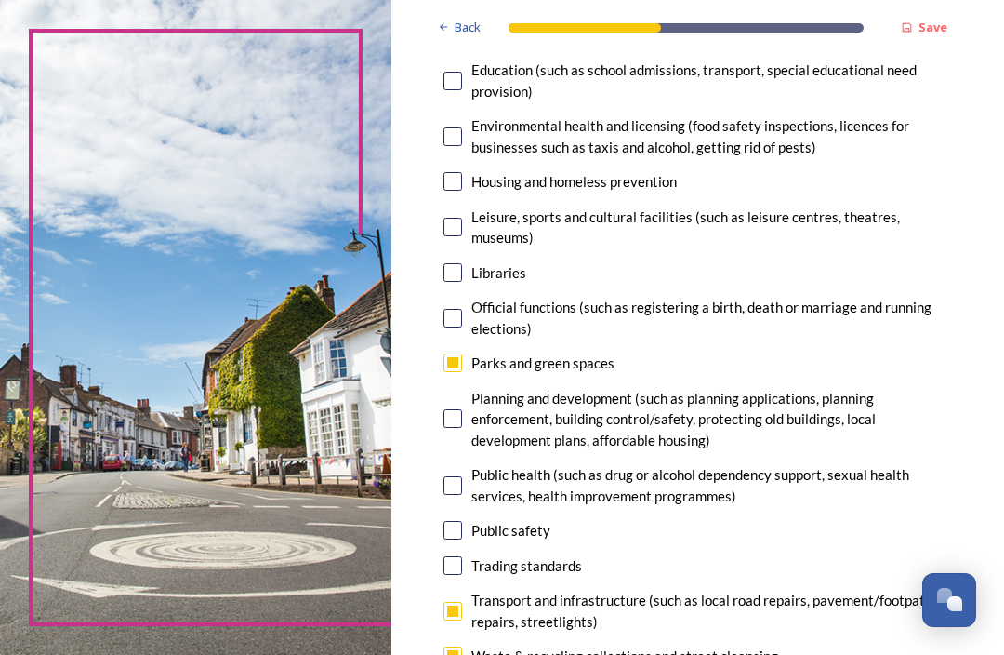
click at [462, 409] on input "checkbox" at bounding box center [453, 418] width 19 height 19
checkbox input "true"
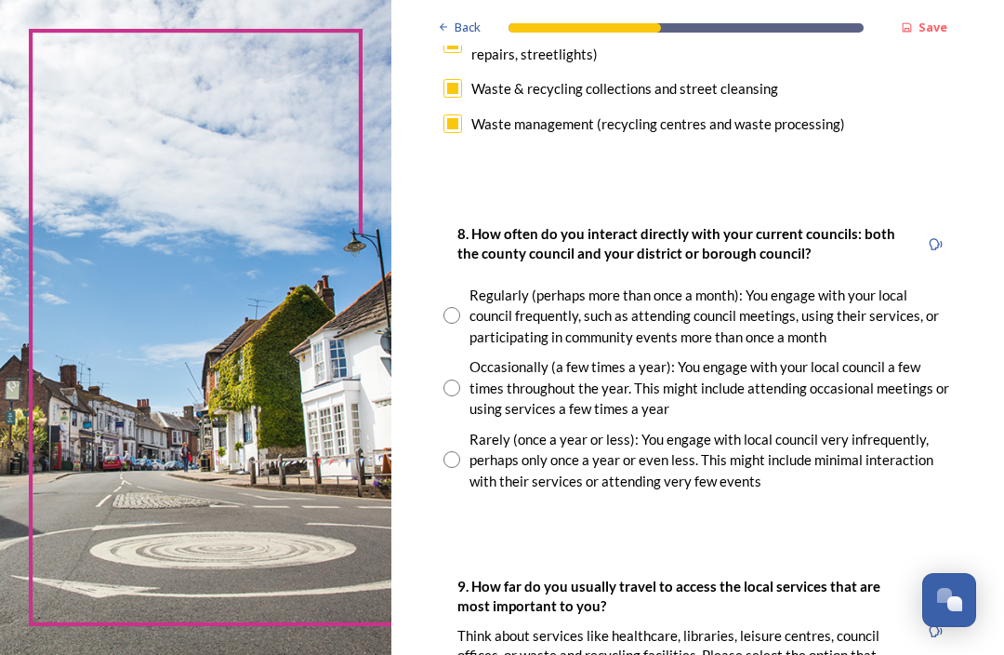
scroll to position [1029, 0]
click at [457, 451] on div "Rarely (once a year or less): You engage with local council very infrequently, …" at bounding box center [698, 460] width 509 height 63
radio input "true"
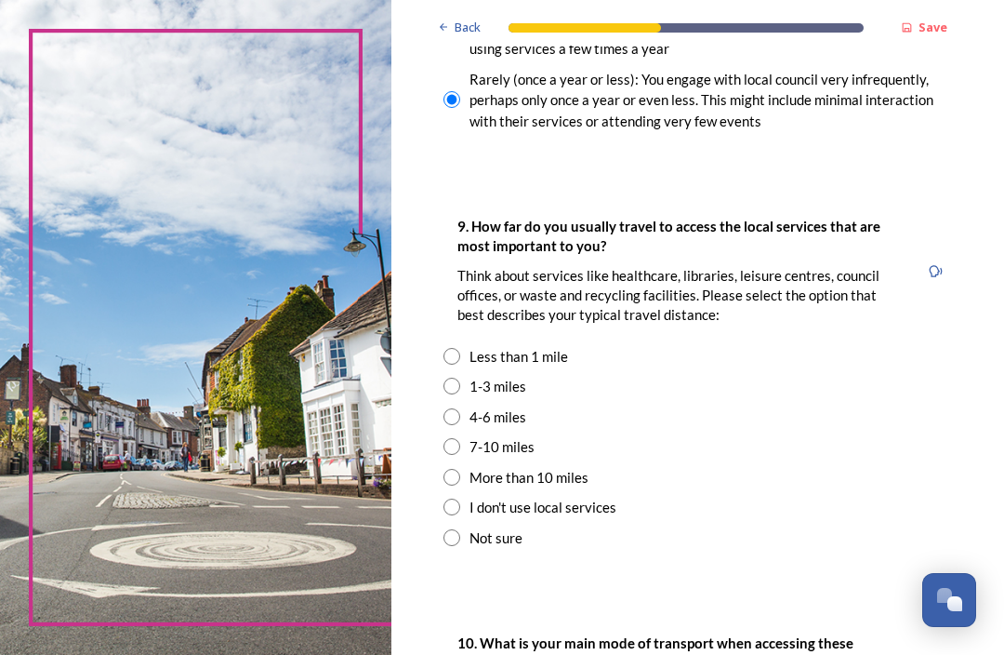
scroll to position [1389, 0]
click at [460, 408] on input "radio" at bounding box center [452, 416] width 17 height 17
radio input "true"
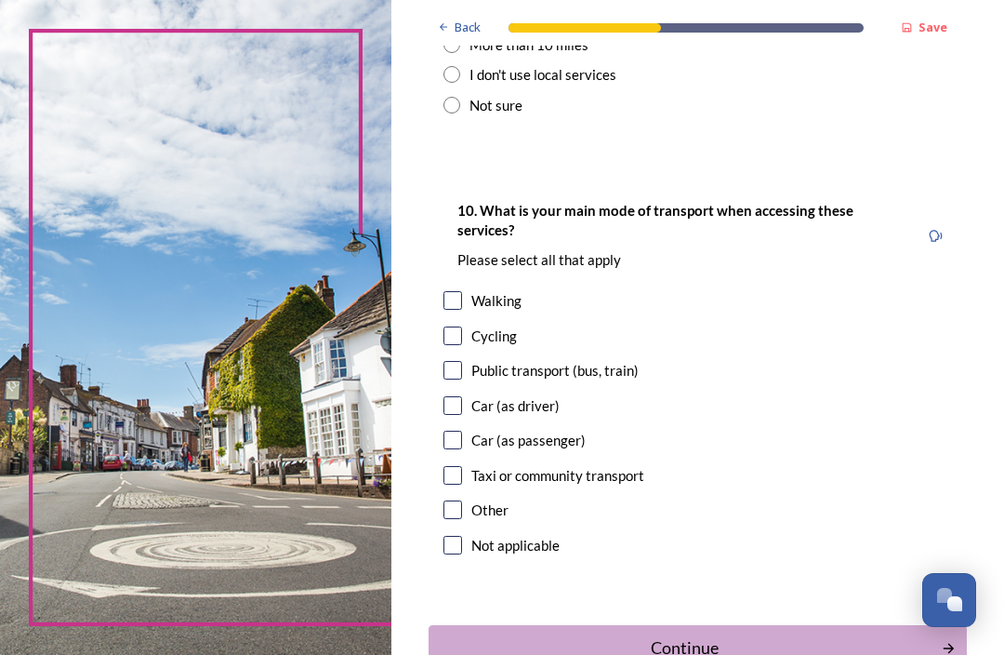
scroll to position [1821, 0]
click at [462, 396] on input "checkbox" at bounding box center [453, 405] width 19 height 19
checkbox input "true"
click at [704, 635] on div "Continue" at bounding box center [685, 647] width 493 height 25
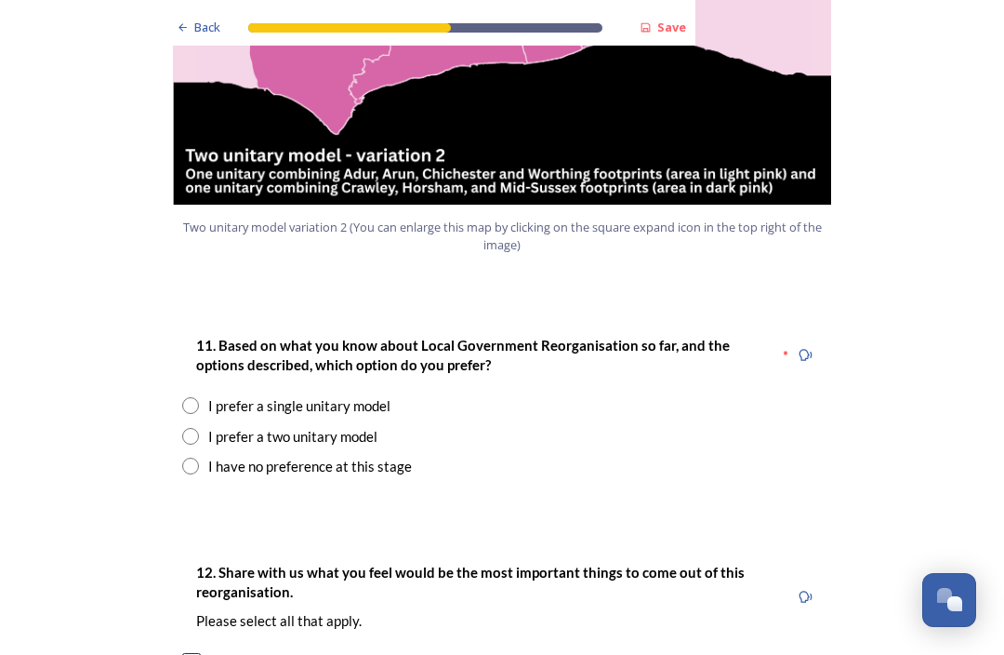
scroll to position [2268, 0]
click at [192, 397] on input "radio" at bounding box center [190, 405] width 17 height 17
radio input "true"
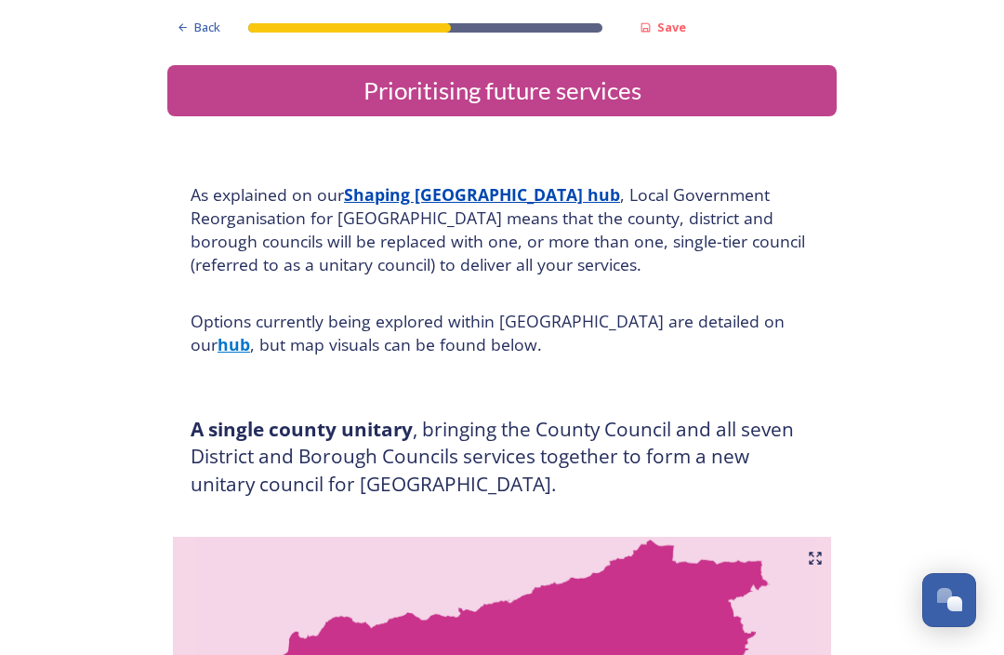
scroll to position [0, 0]
type textarea "The councils are not delivering value for money on any level and they are also …"
click at [667, 15] on div "Save" at bounding box center [662, 27] width 65 height 36
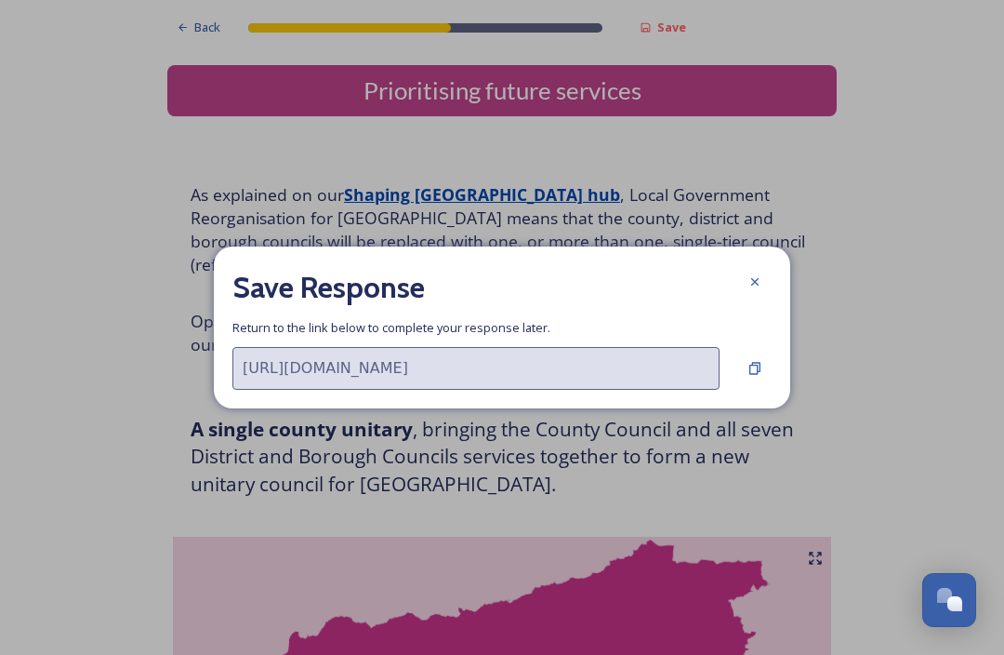
click at [758, 280] on icon at bounding box center [754, 281] width 7 height 7
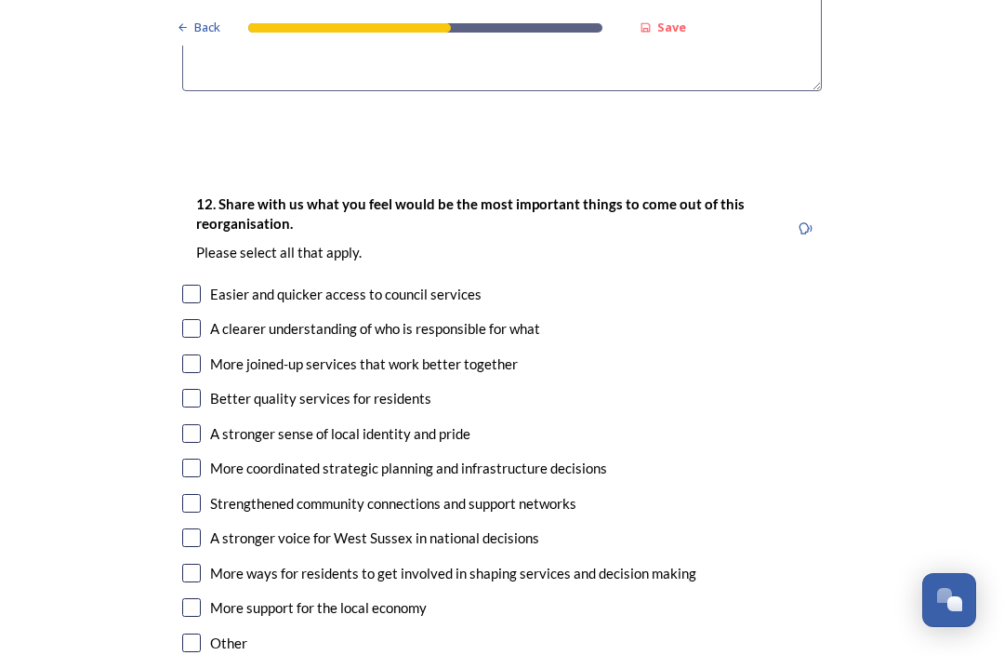
scroll to position [3038, 0]
click at [191, 388] on input "checkbox" at bounding box center [191, 397] width 19 height 19
checkbox input "true"
click at [178, 386] on div "12. Share with us what you feel would be the most important things to come out …" at bounding box center [501, 424] width 669 height 502
click at [196, 457] on input "checkbox" at bounding box center [191, 466] width 19 height 19
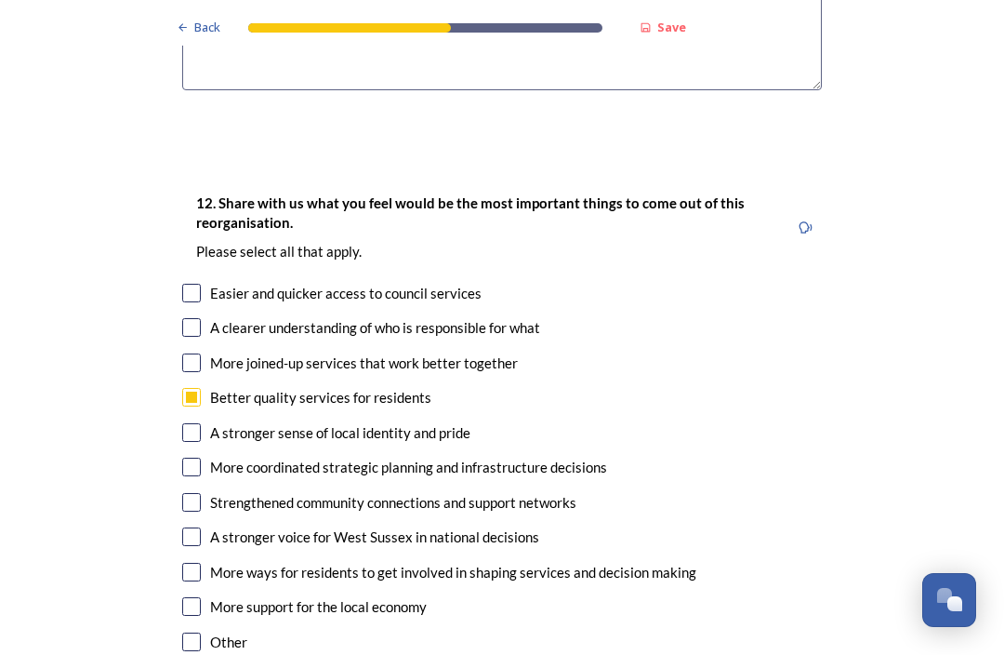
checkbox input "true"
click at [197, 318] on input "checkbox" at bounding box center [191, 327] width 19 height 19
checkbox input "true"
click at [192, 353] on input "checkbox" at bounding box center [191, 362] width 19 height 19
checkbox input "true"
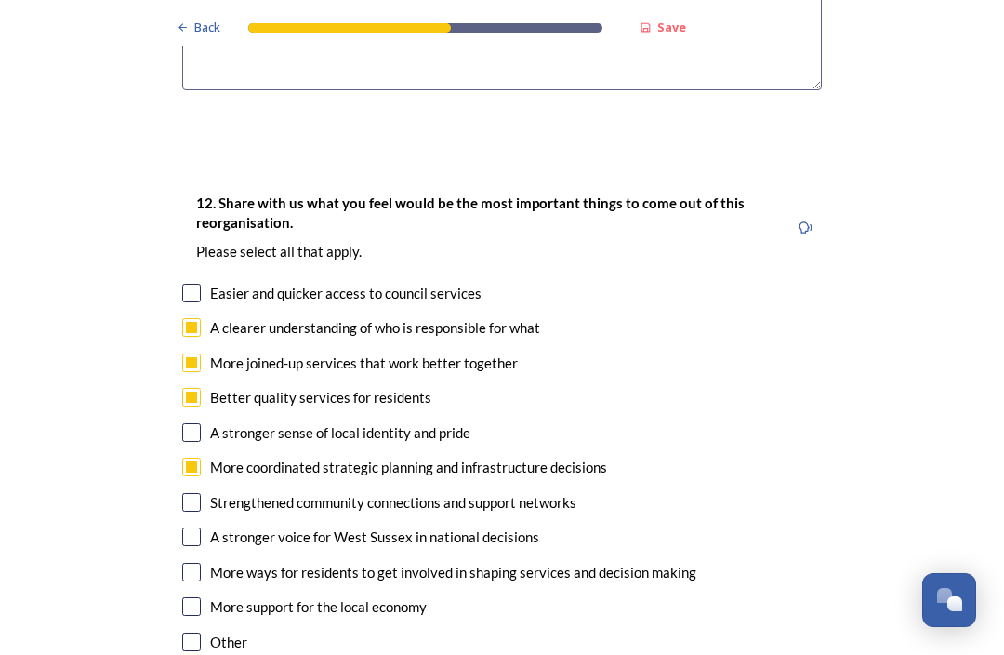
click at [192, 527] on input "checkbox" at bounding box center [191, 536] width 19 height 19
checkbox input "true"
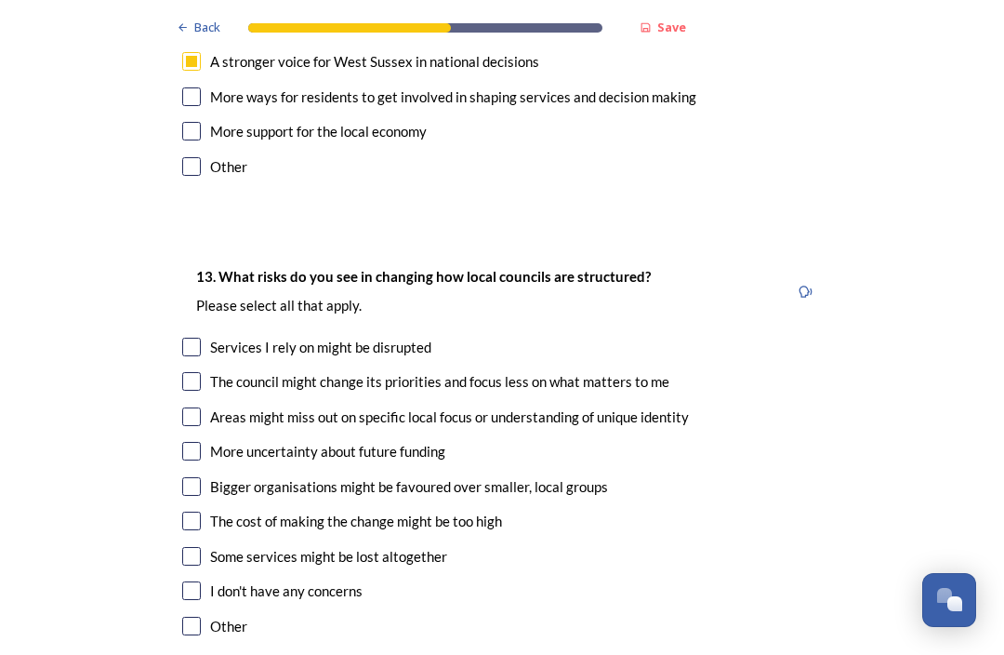
scroll to position [3513, 0]
click at [198, 581] on input "checkbox" at bounding box center [191, 590] width 19 height 19
checkbox input "true"
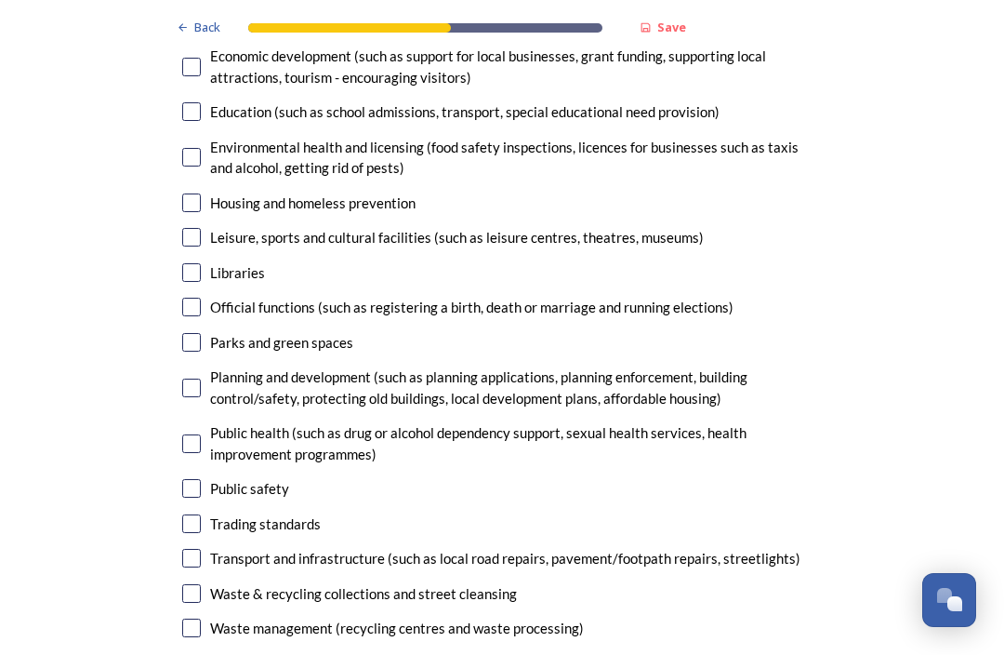
scroll to position [4476, 0]
click at [187, 618] on input "checkbox" at bounding box center [191, 627] width 19 height 19
checkbox input "true"
click at [185, 584] on input "checkbox" at bounding box center [191, 593] width 19 height 19
checkbox input "true"
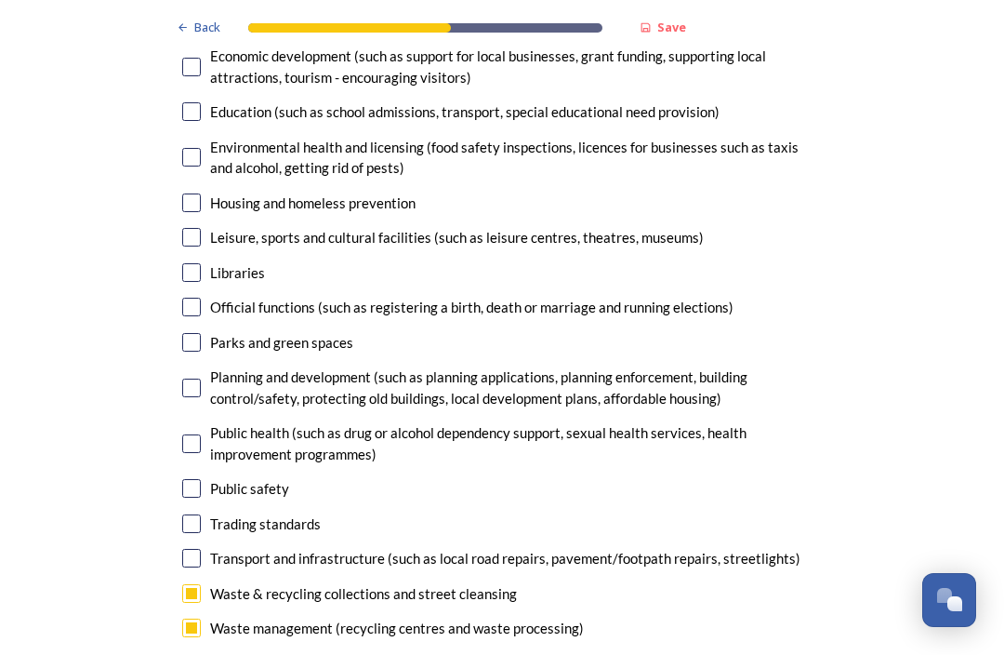
click at [183, 549] on input "checkbox" at bounding box center [191, 558] width 19 height 19
checkbox input "true"
click at [185, 514] on input "checkbox" at bounding box center [191, 523] width 19 height 19
checkbox input "true"
click at [194, 479] on input "checkbox" at bounding box center [191, 488] width 19 height 19
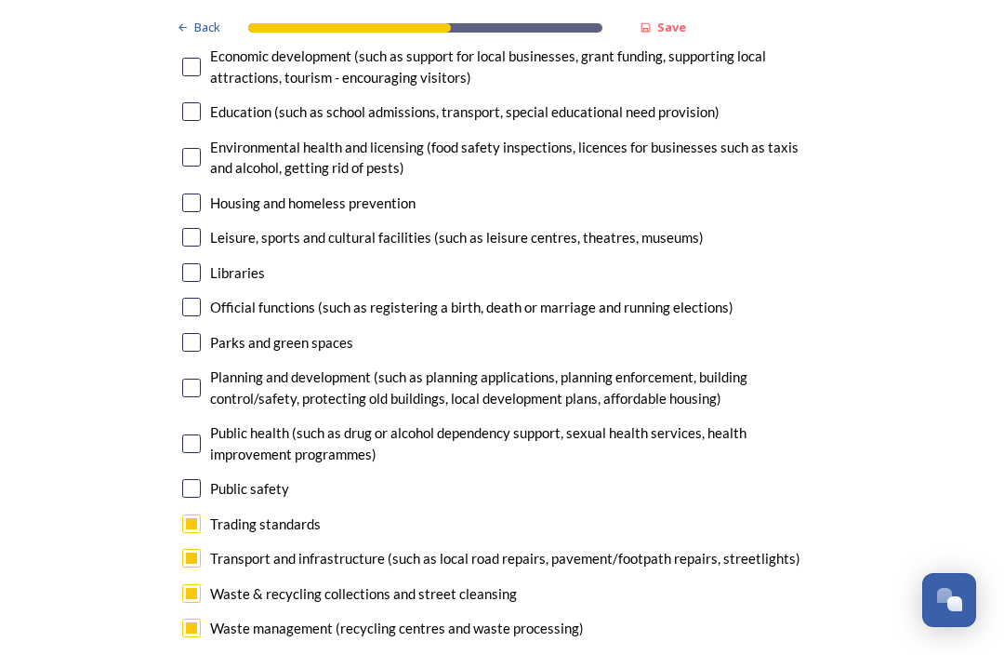
checkbox input "true"
click at [186, 434] on input "checkbox" at bounding box center [191, 443] width 19 height 19
click at [192, 434] on input "checkbox" at bounding box center [191, 443] width 19 height 19
checkbox input "false"
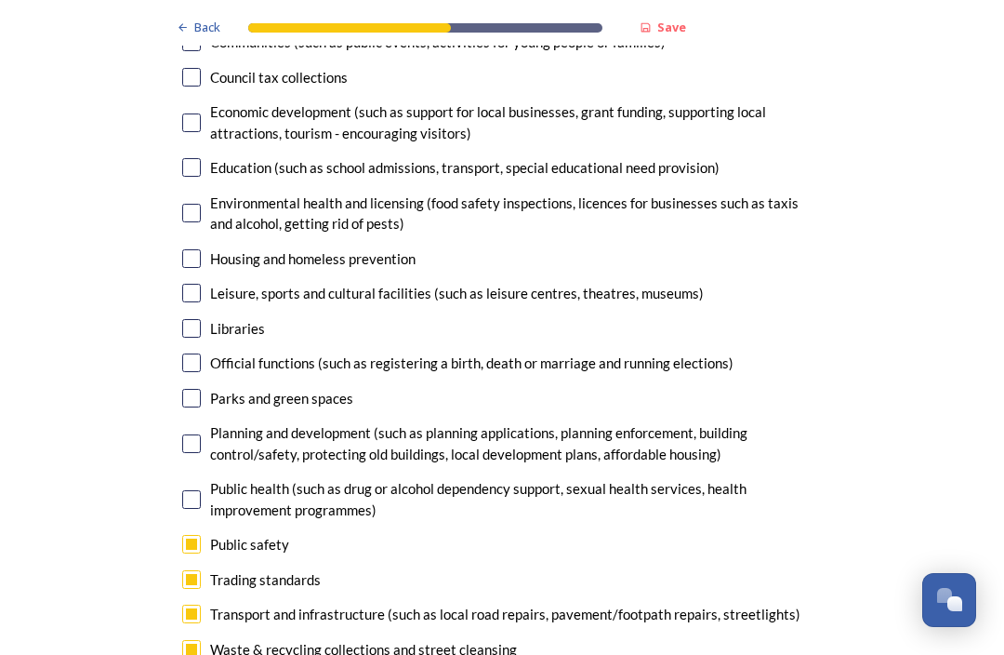
scroll to position [4421, 0]
click at [188, 433] on input "checkbox" at bounding box center [191, 442] width 19 height 19
checkbox input "false"
click at [192, 534] on input "checkbox" at bounding box center [191, 543] width 19 height 19
checkbox input "false"
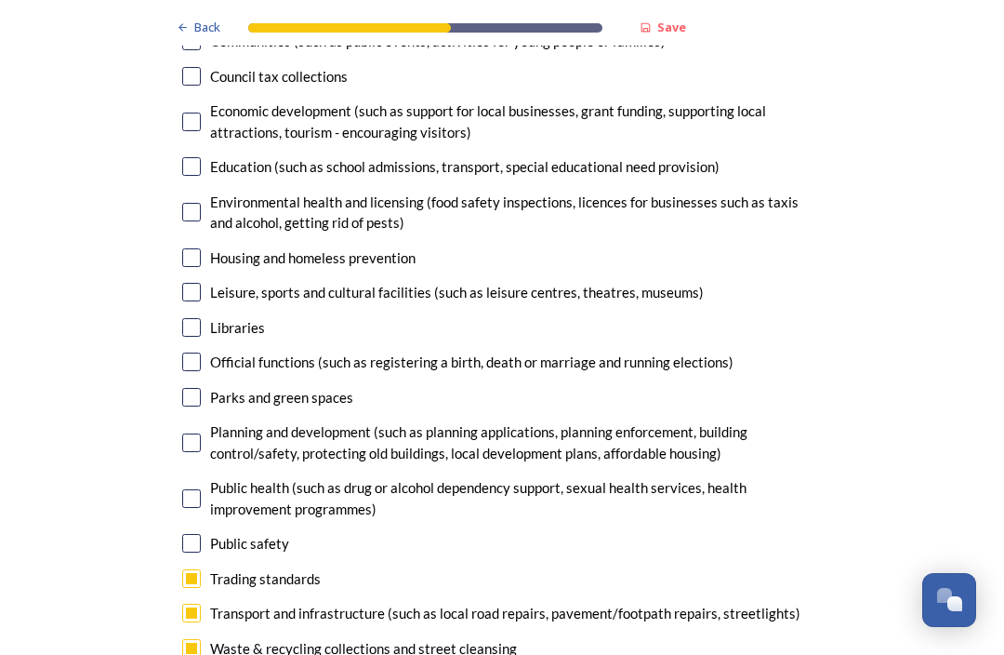
click at [188, 569] on input "checkbox" at bounding box center [191, 578] width 19 height 19
checkbox input "false"
click at [195, 603] on input "checkbox" at bounding box center [191, 612] width 19 height 19
checkbox input "true"
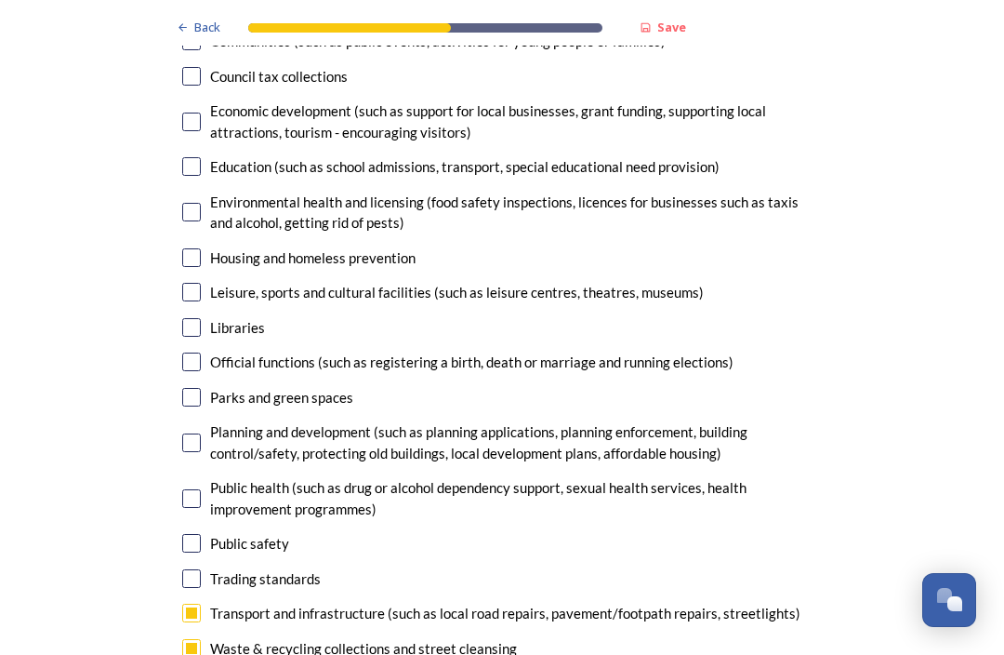
click at [198, 433] on input "checkbox" at bounding box center [191, 442] width 19 height 19
checkbox input "true"
click at [194, 388] on input "checkbox" at bounding box center [191, 397] width 19 height 19
checkbox input "true"
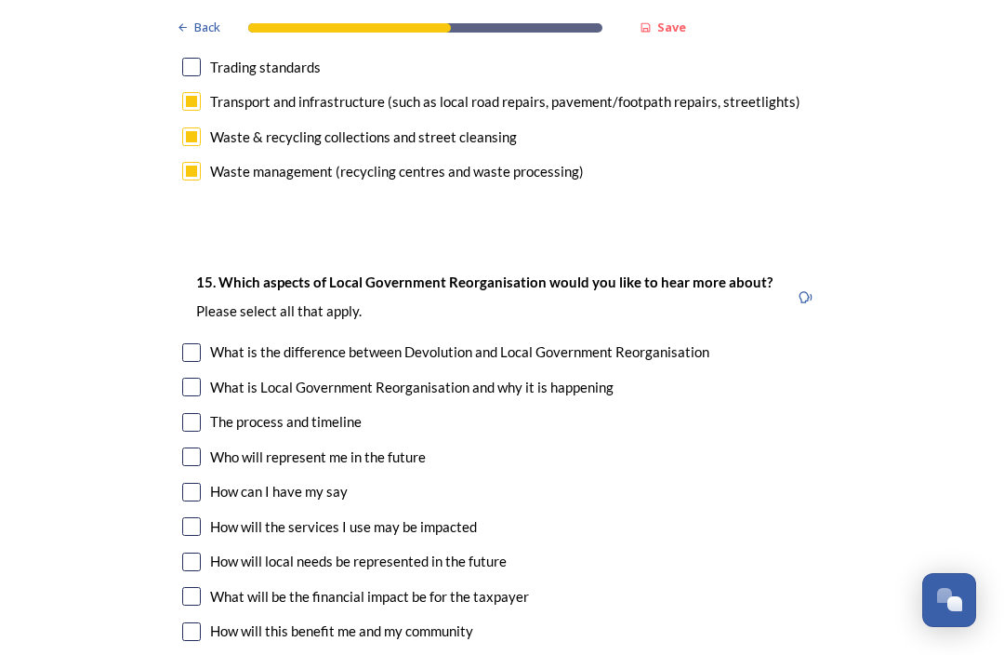
scroll to position [4933, 0]
click at [198, 413] on input "checkbox" at bounding box center [191, 422] width 19 height 19
checkbox input "true"
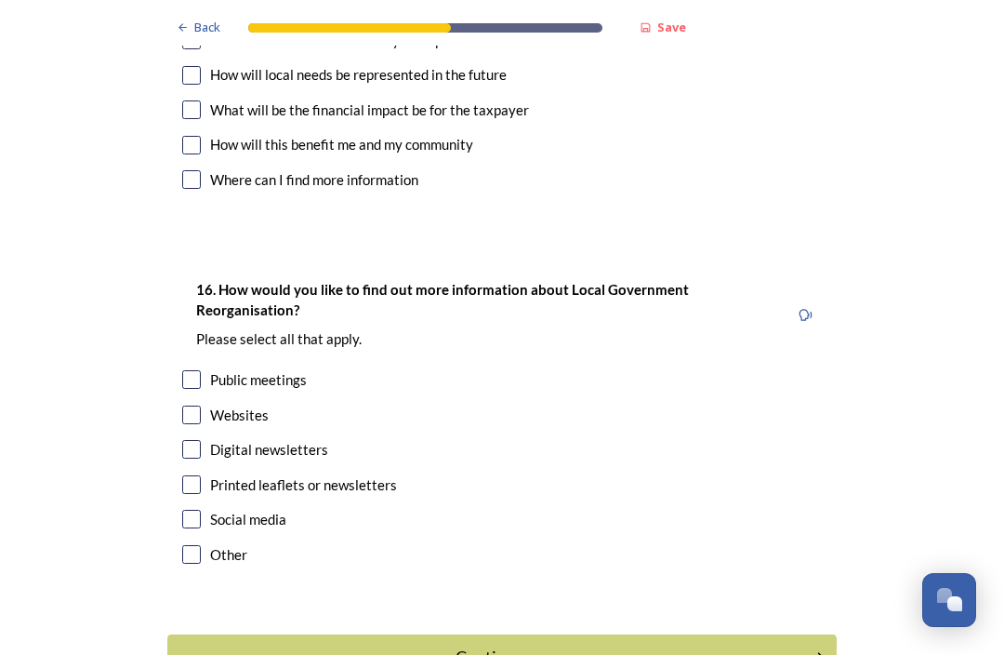
scroll to position [5419, 0]
click at [190, 405] on input "checkbox" at bounding box center [191, 414] width 19 height 19
checkbox input "true"
click at [462, 644] on div "Continue" at bounding box center [490, 656] width 624 height 25
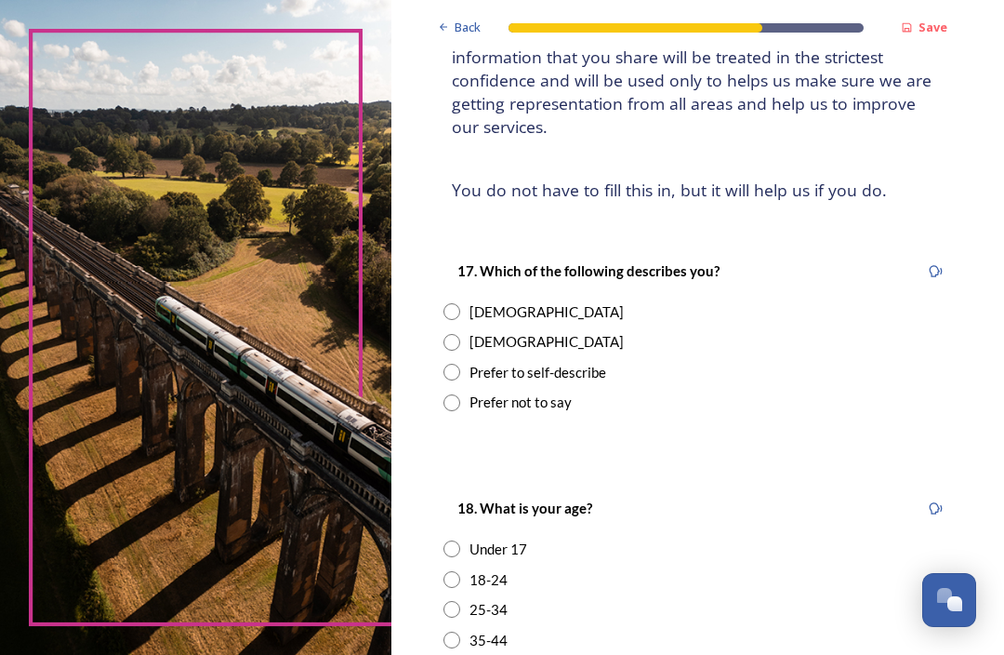
scroll to position [184, 0]
click at [460, 310] on input "radio" at bounding box center [452, 311] width 17 height 17
radio input "true"
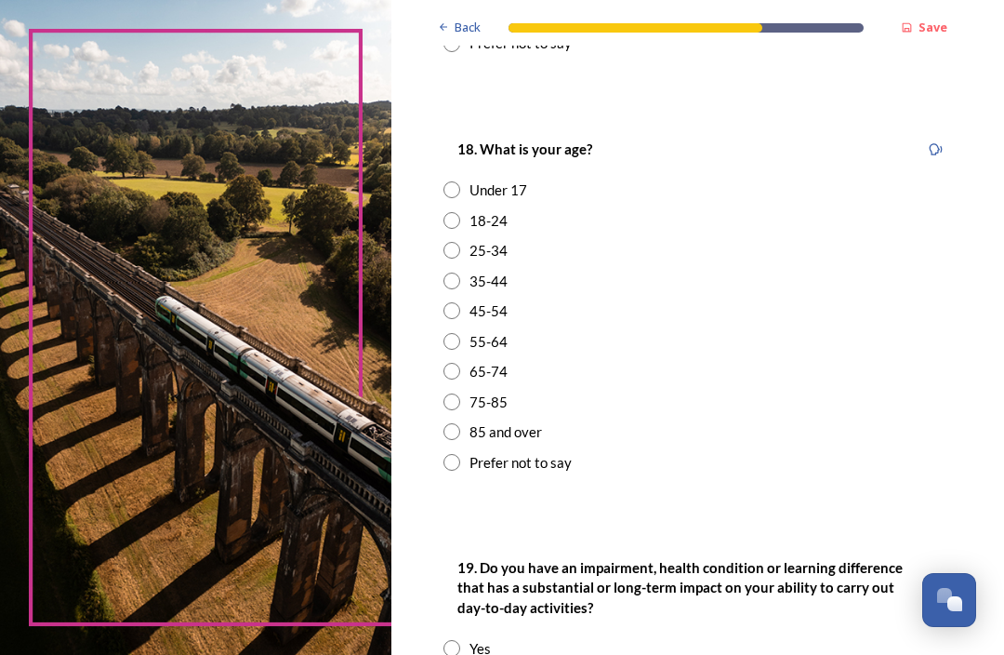
scroll to position [547, 0]
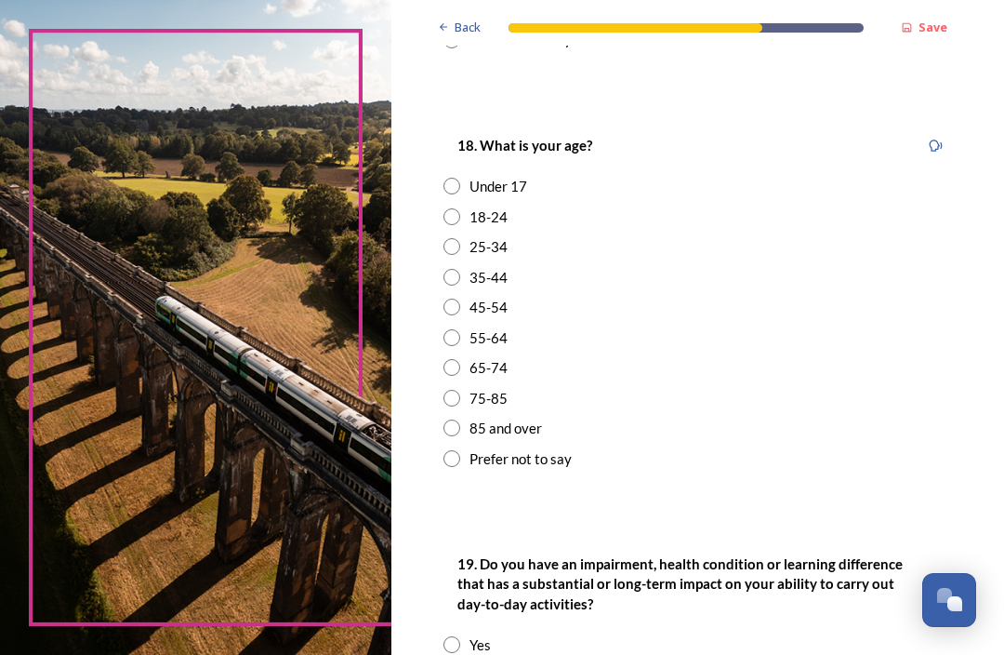
click at [460, 329] on input "radio" at bounding box center [452, 337] width 17 height 17
radio input "true"
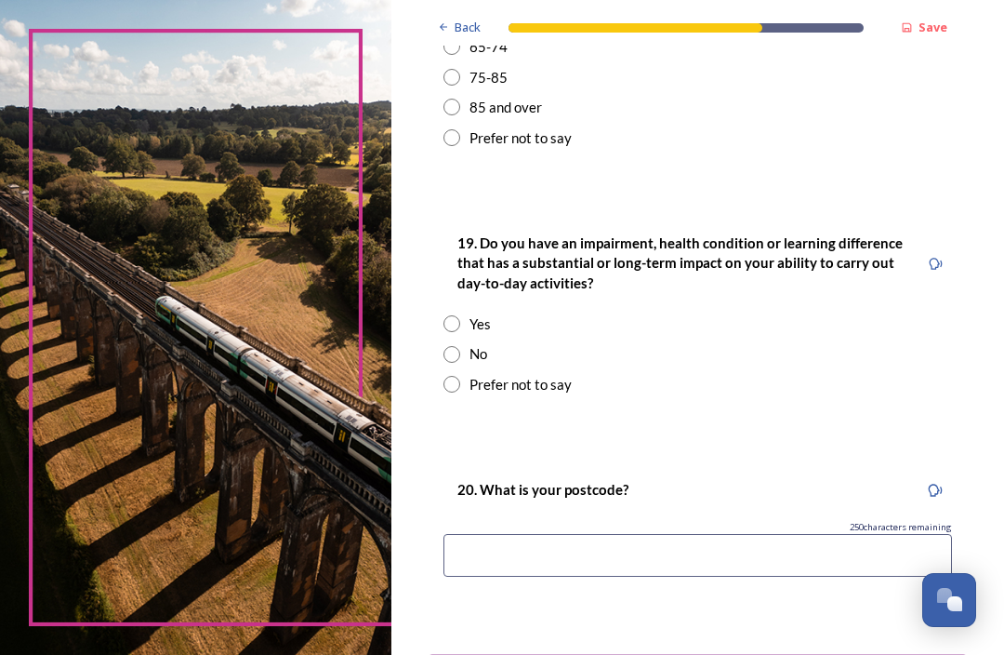
scroll to position [868, 0]
click at [460, 315] on input "radio" at bounding box center [452, 323] width 17 height 17
radio input "true"
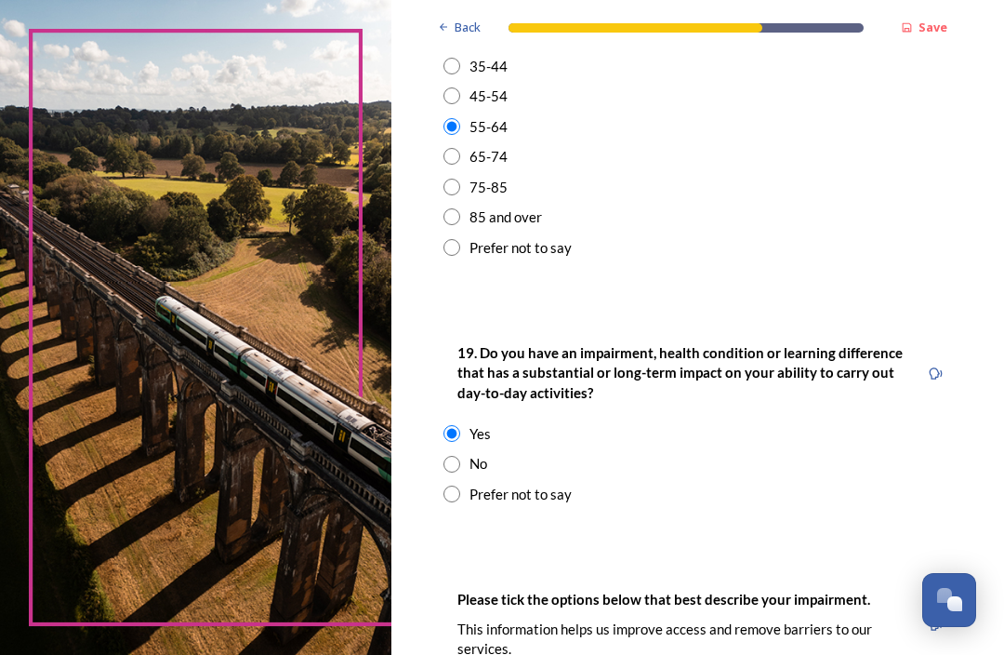
scroll to position [759, 0]
click at [460, 484] on input "radio" at bounding box center [452, 492] width 17 height 17
radio input "true"
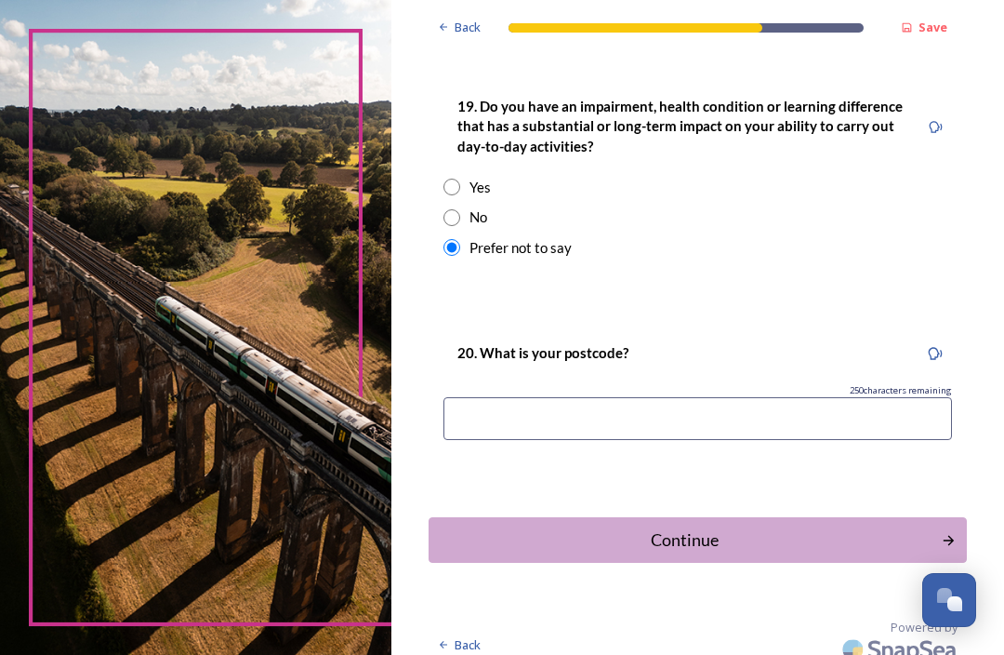
scroll to position [1001, 0]
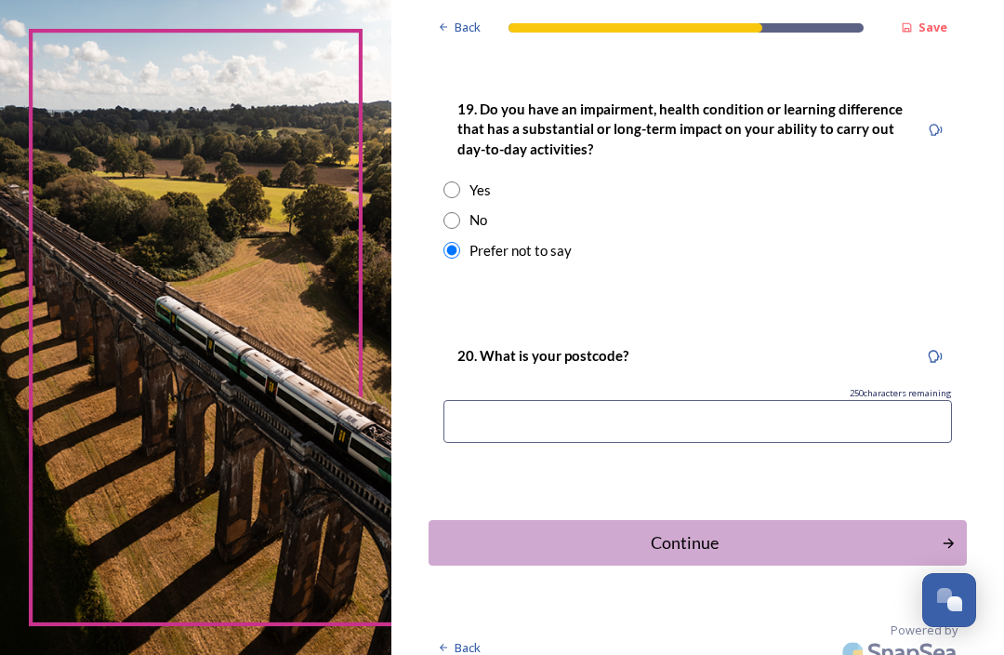
click at [693, 400] on input at bounding box center [698, 421] width 509 height 43
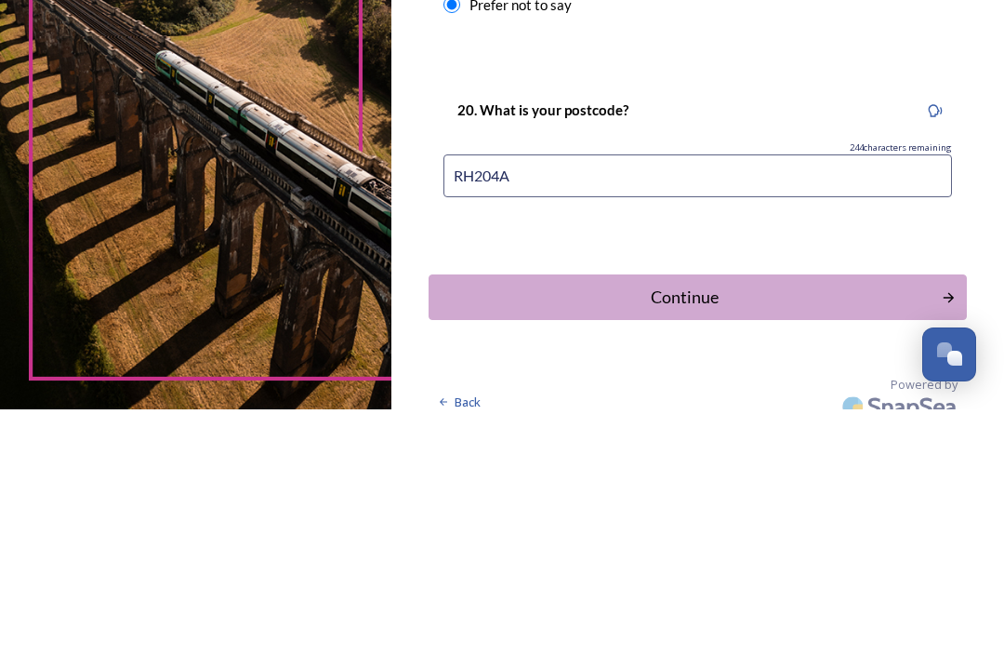
type input "RH204AG"
click at [689, 530] on div "Continue" at bounding box center [685, 542] width 493 height 25
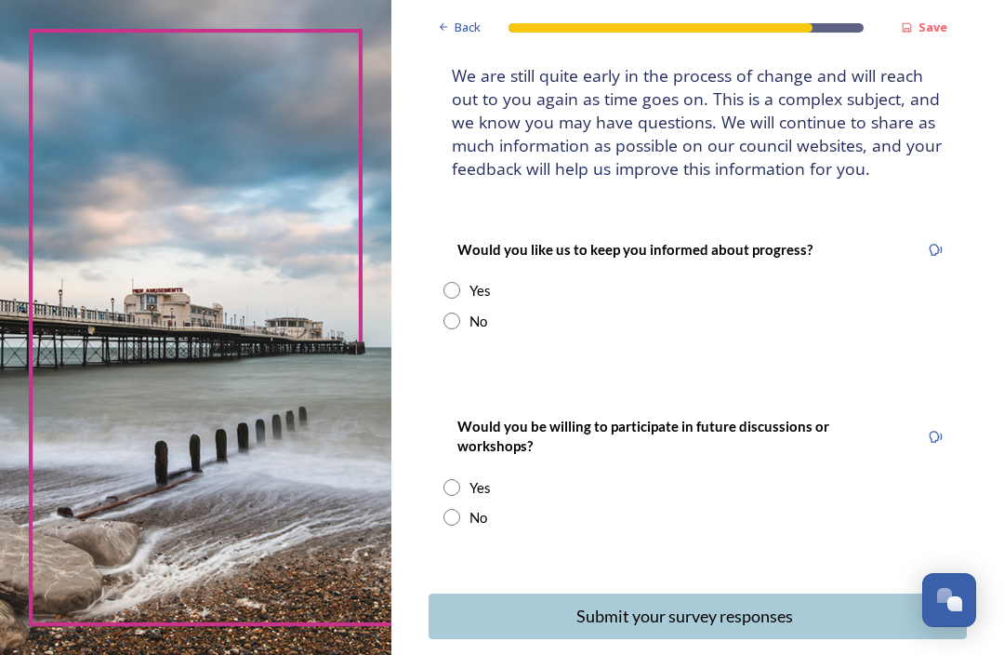
scroll to position [121, 0]
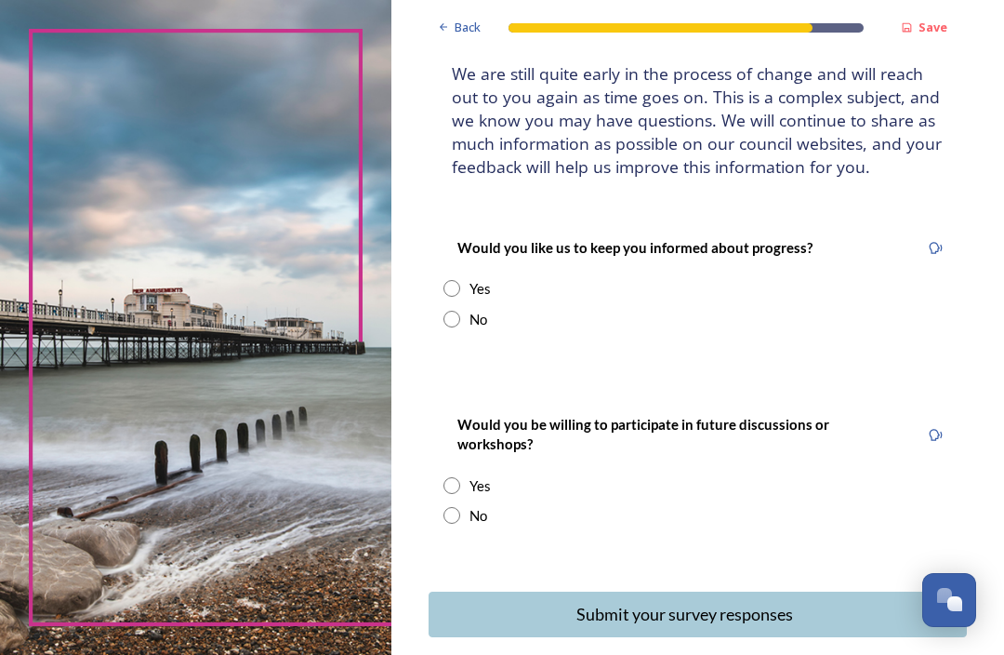
click at [469, 298] on div "Yes" at bounding box center [698, 288] width 509 height 21
radio input "true"
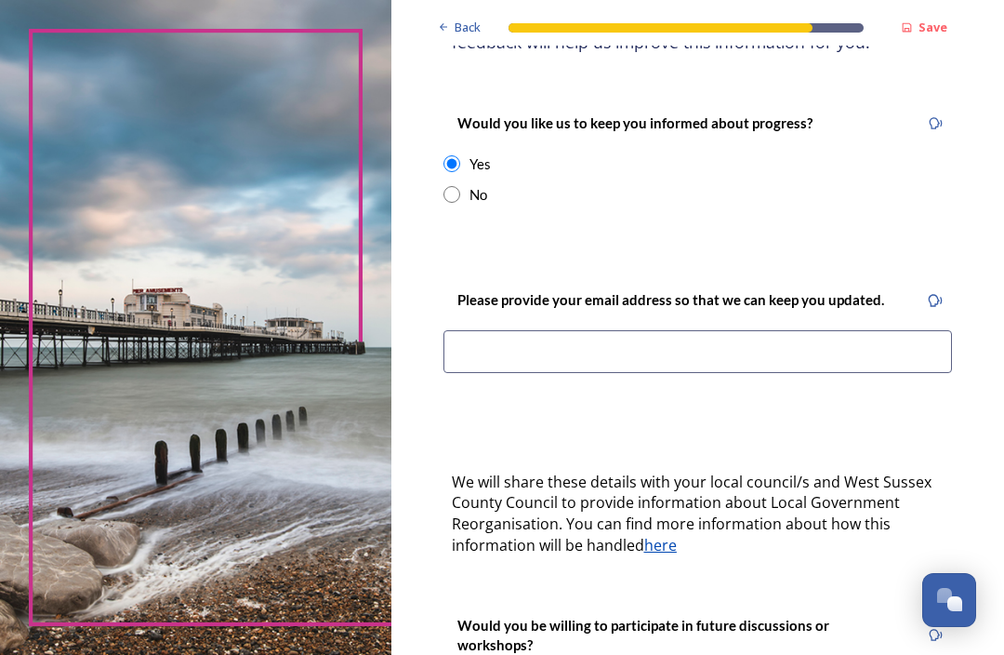
scroll to position [245, 0]
click at [636, 364] on input at bounding box center [698, 351] width 509 height 43
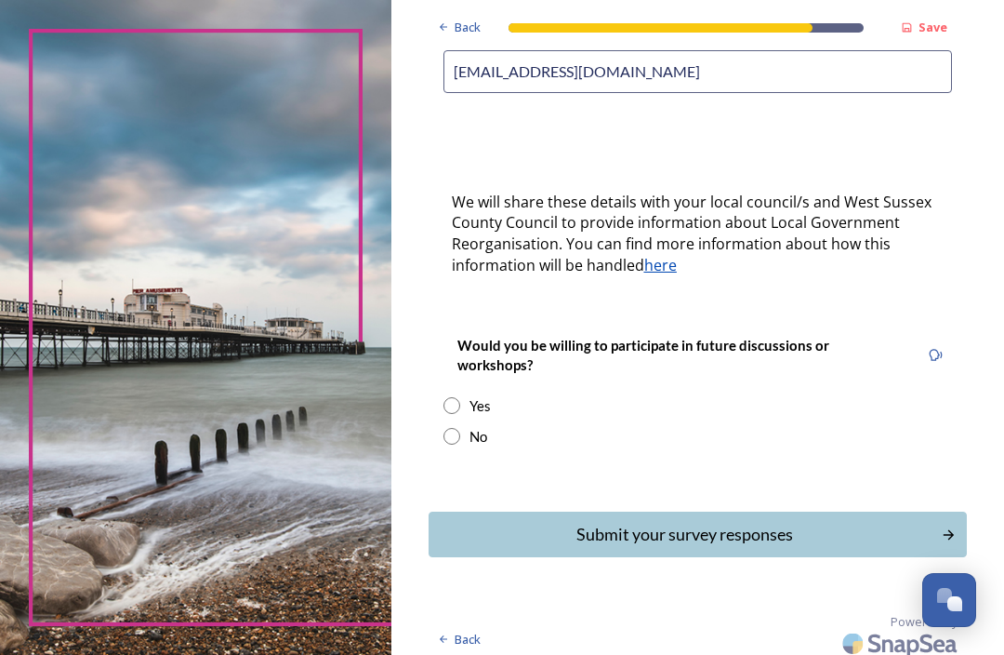
scroll to position [525, 0]
type input "[EMAIL_ADDRESS][DOMAIN_NAME]"
click at [460, 414] on input "radio" at bounding box center [452, 405] width 17 height 17
radio input "true"
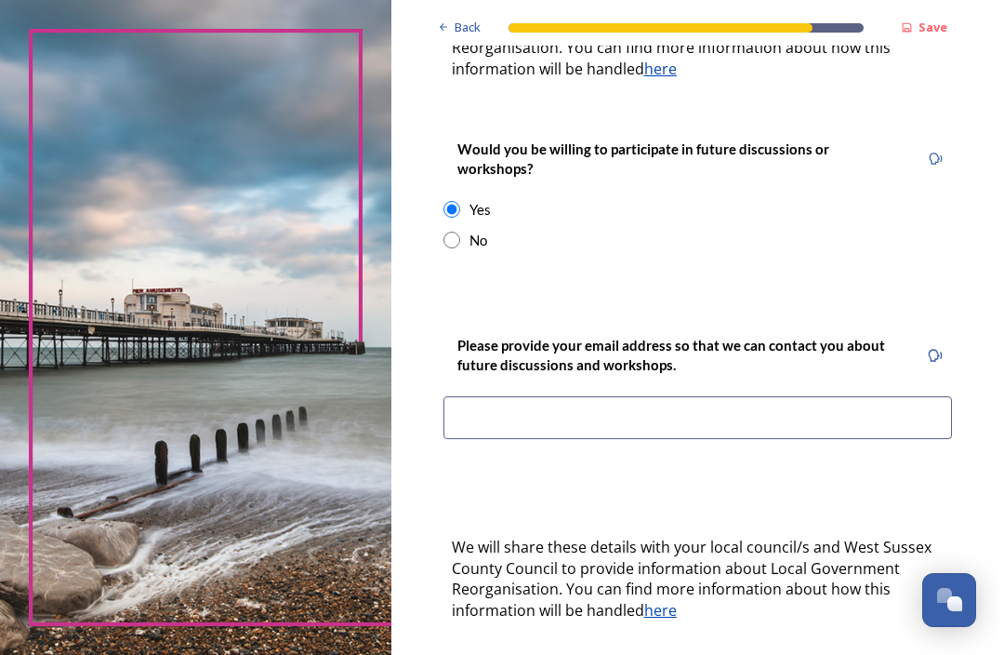
scroll to position [722, 0]
click at [627, 428] on input at bounding box center [698, 417] width 509 height 43
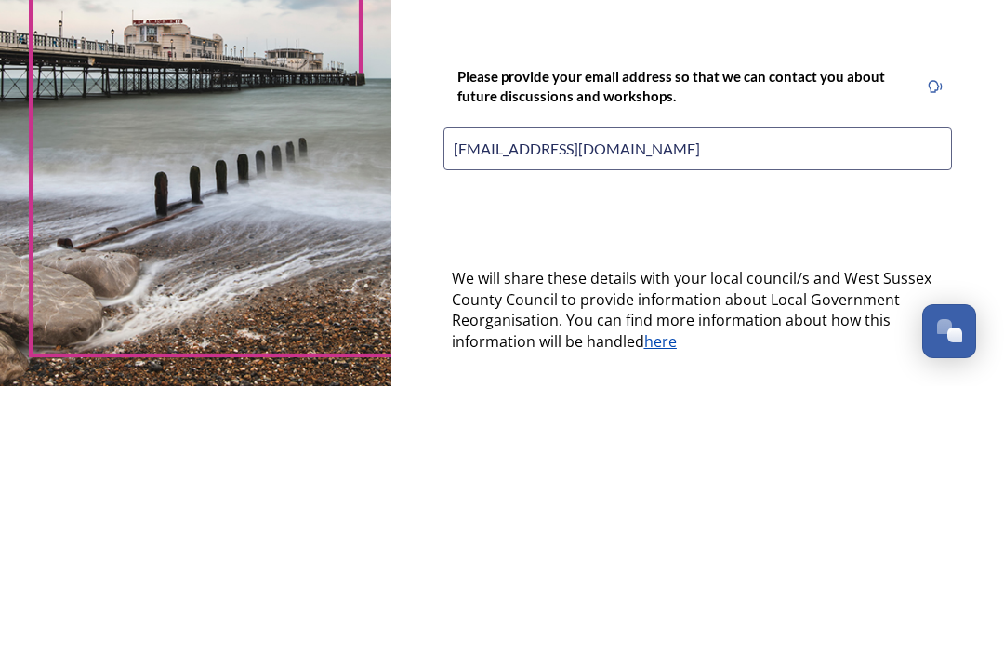
type input "[EMAIL_ADDRESS][DOMAIN_NAME]"
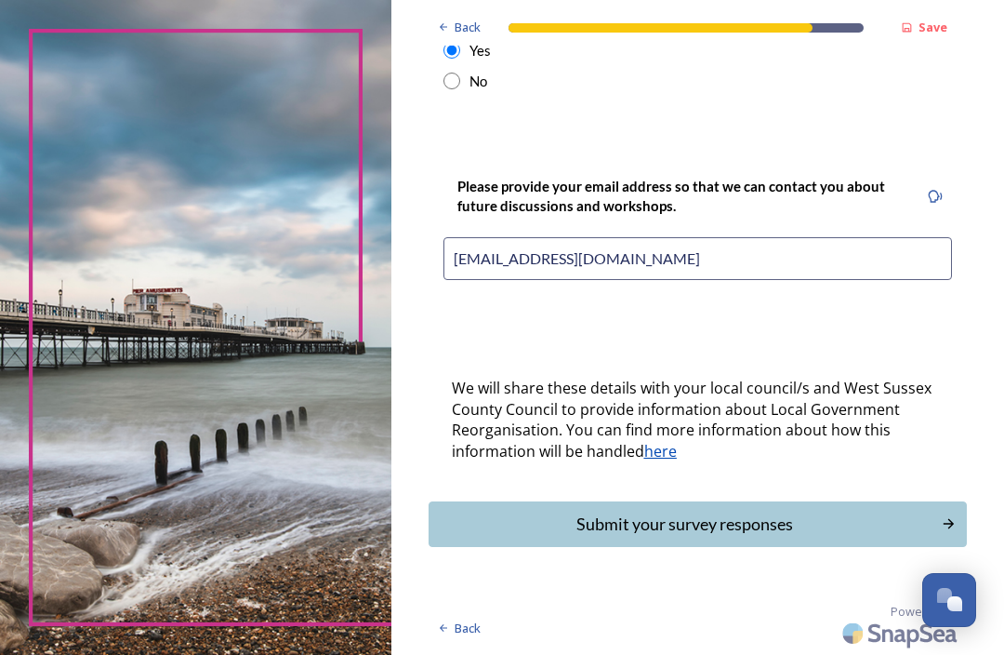
scroll to position [886, 0]
click at [786, 518] on div "Submit your survey responses" at bounding box center [685, 523] width 493 height 25
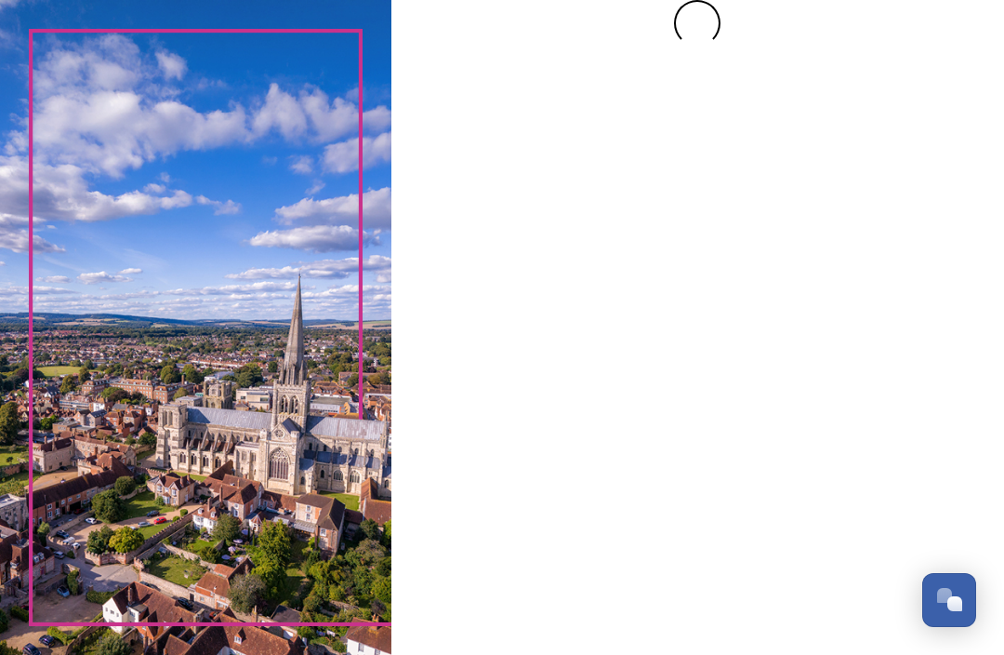
scroll to position [0, 0]
